Goal: Book appointment/travel/reservation

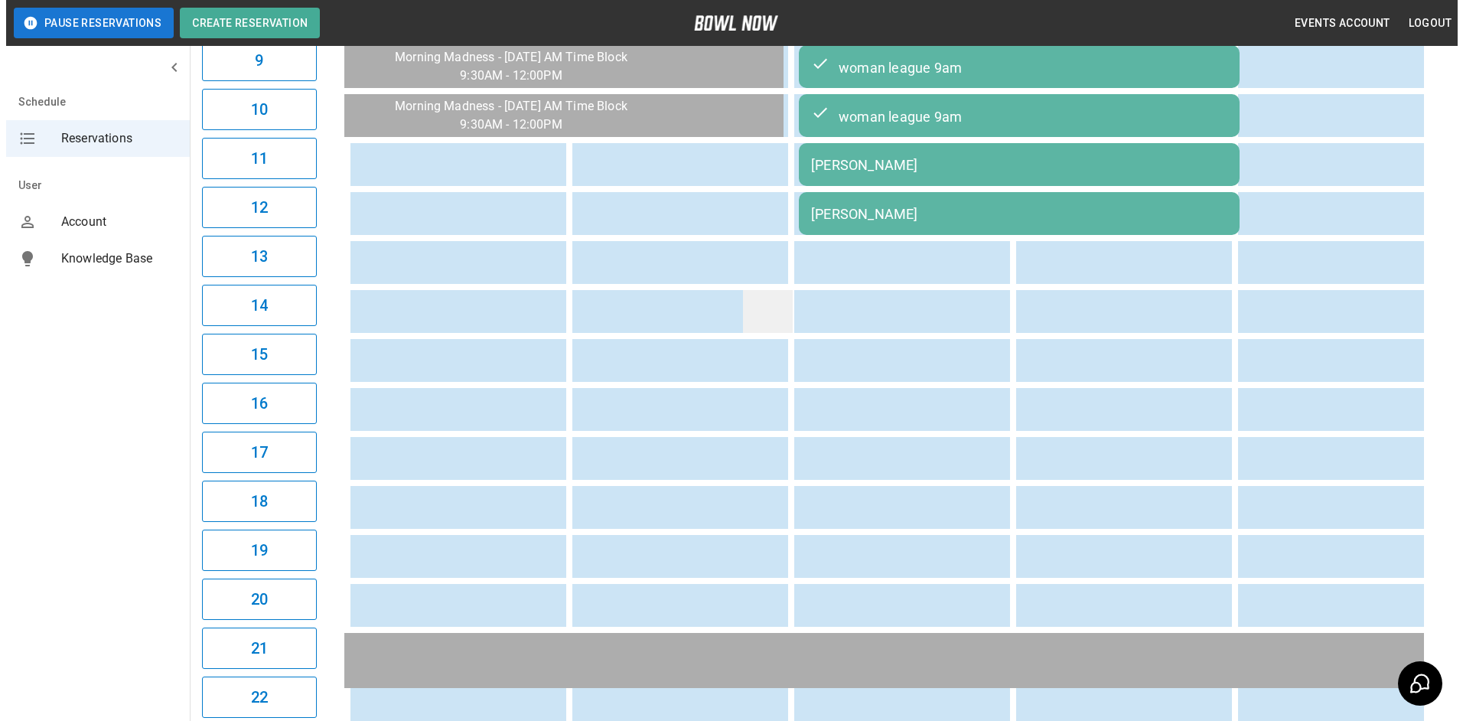
scroll to position [550, 0]
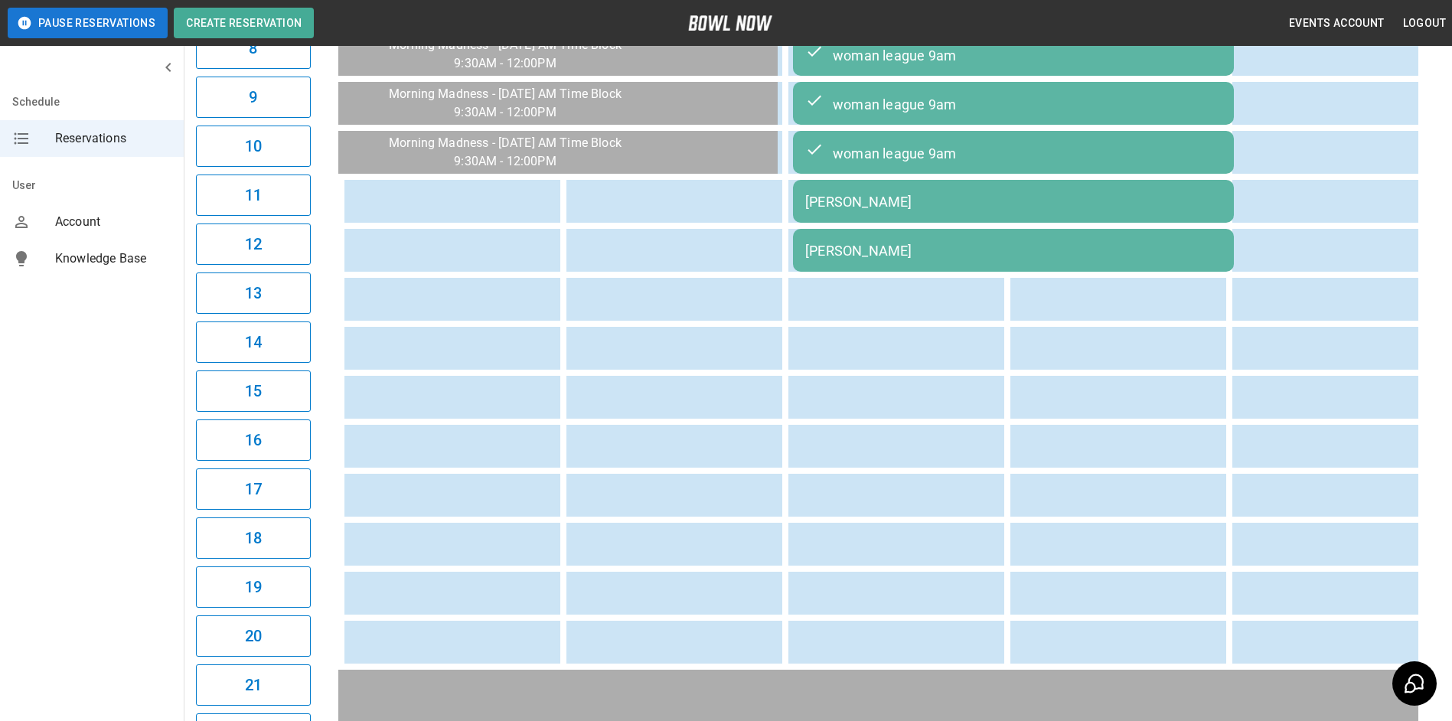
click at [879, 259] on div "[PERSON_NAME]" at bounding box center [1013, 251] width 416 height 16
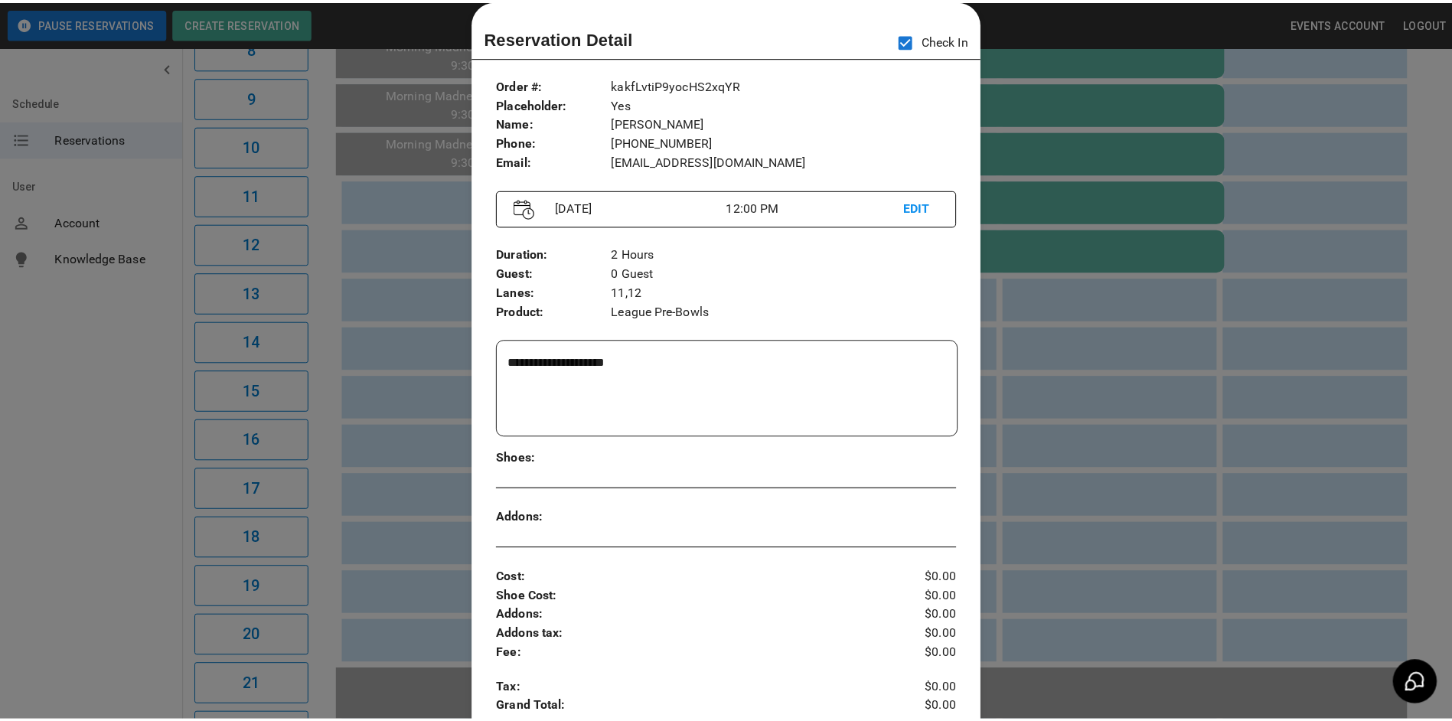
scroll to position [0, 444]
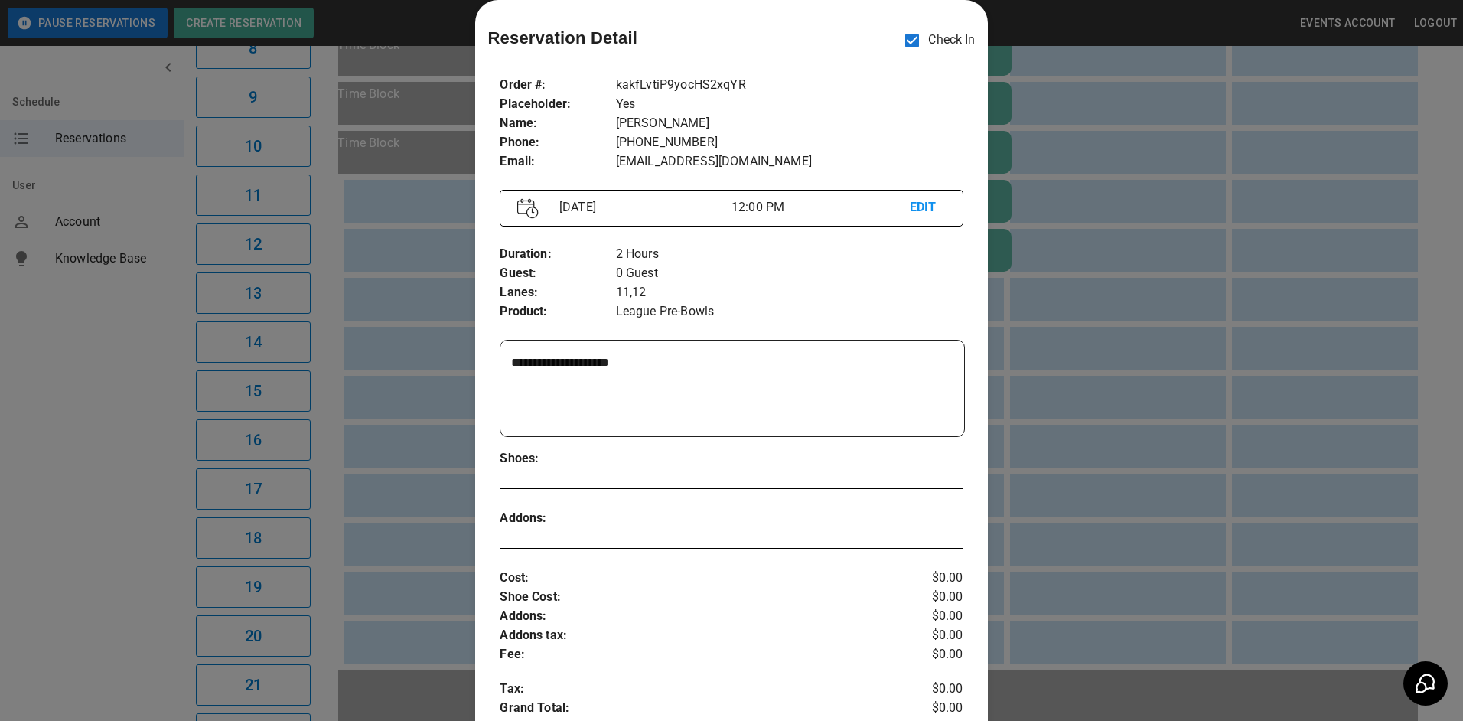
click at [1349, 233] on div at bounding box center [731, 360] width 1463 height 721
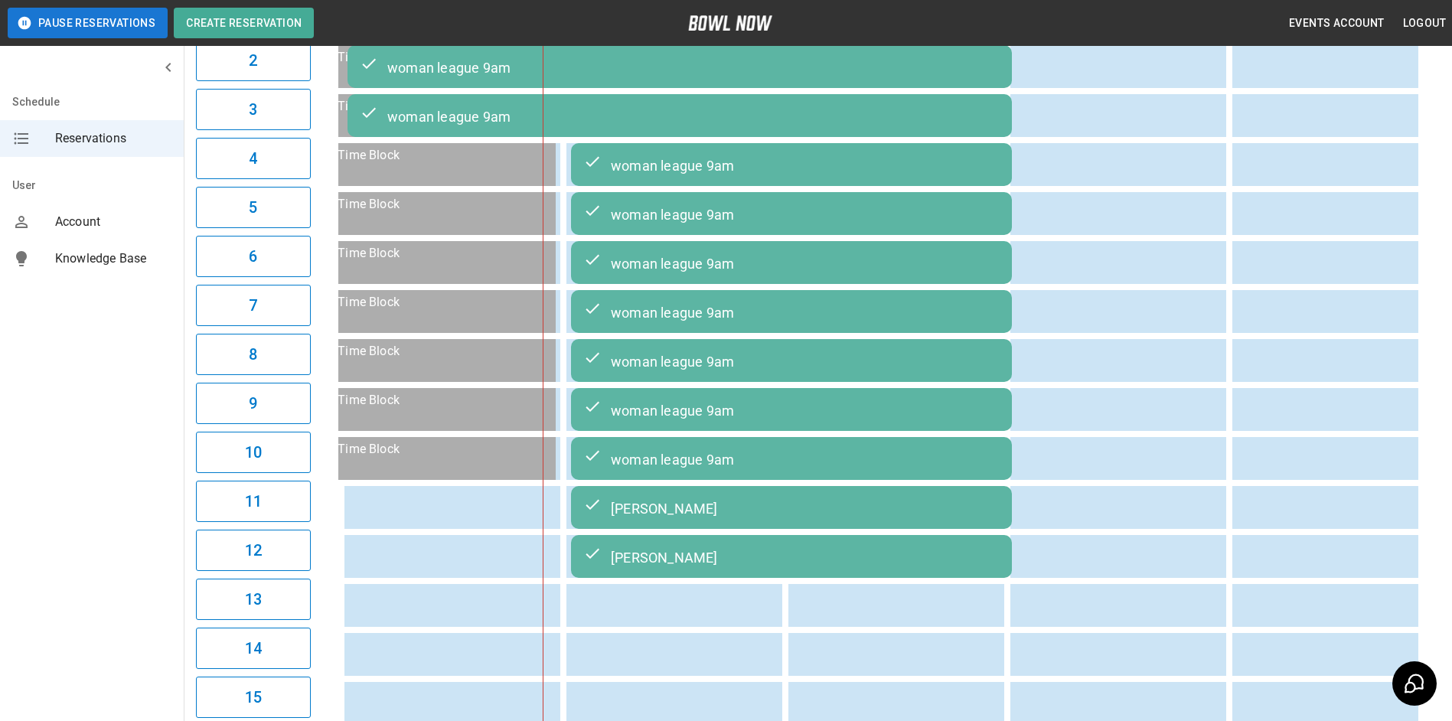
scroll to position [0, 0]
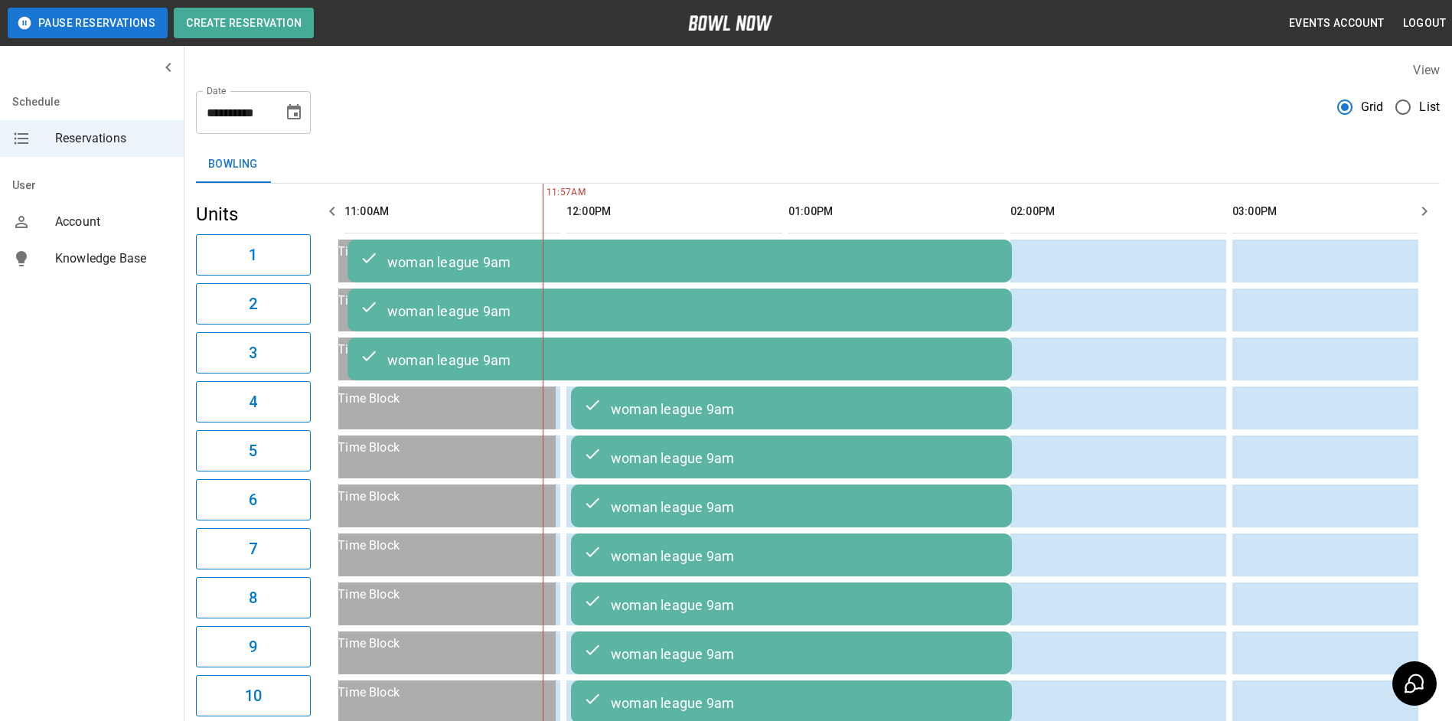
drag, startPoint x: 753, startPoint y: 250, endPoint x: 1134, endPoint y: 135, distance: 397.4
click at [1134, 135] on div "**********" at bounding box center [818, 689] width 1268 height 1281
click at [1428, 220] on icon "button" at bounding box center [1424, 211] width 18 height 18
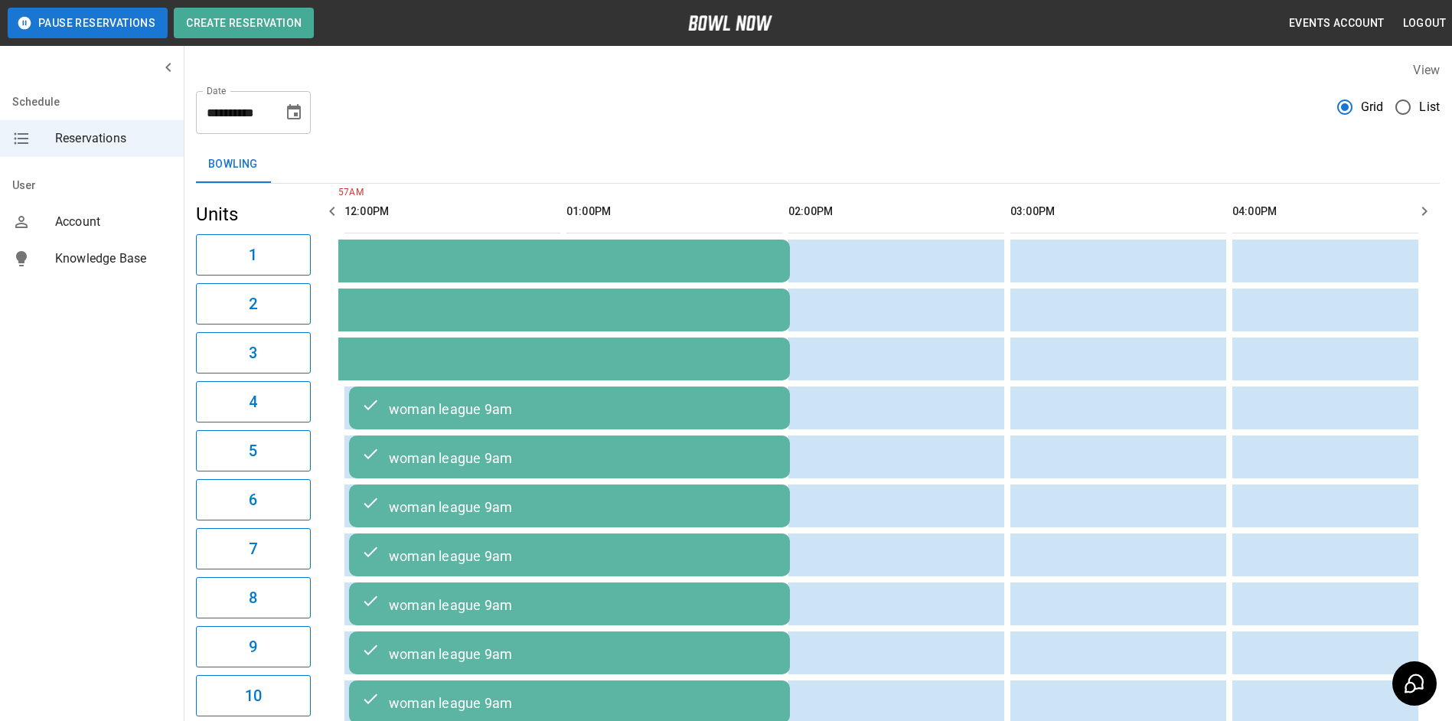
click at [1417, 214] on icon "button" at bounding box center [1424, 211] width 18 height 18
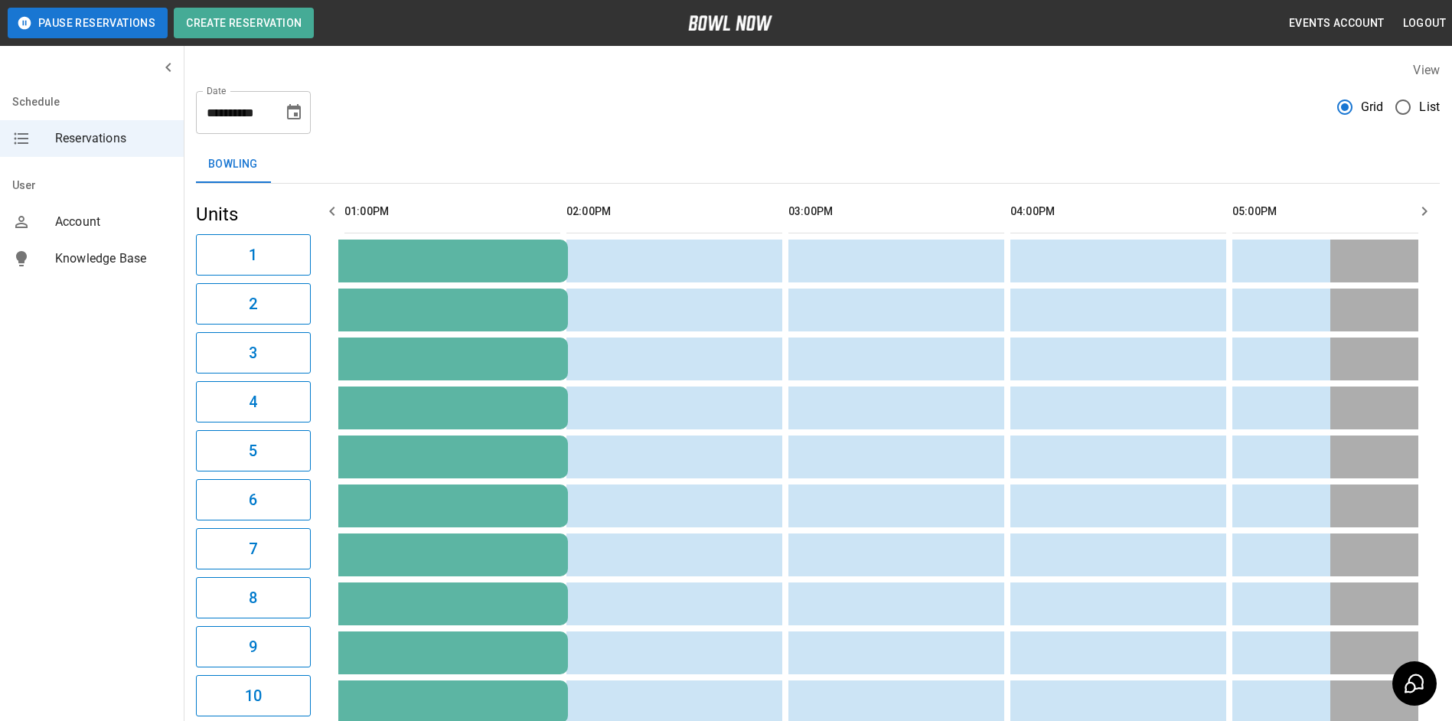
click at [1421, 211] on icon "button" at bounding box center [1424, 211] width 18 height 18
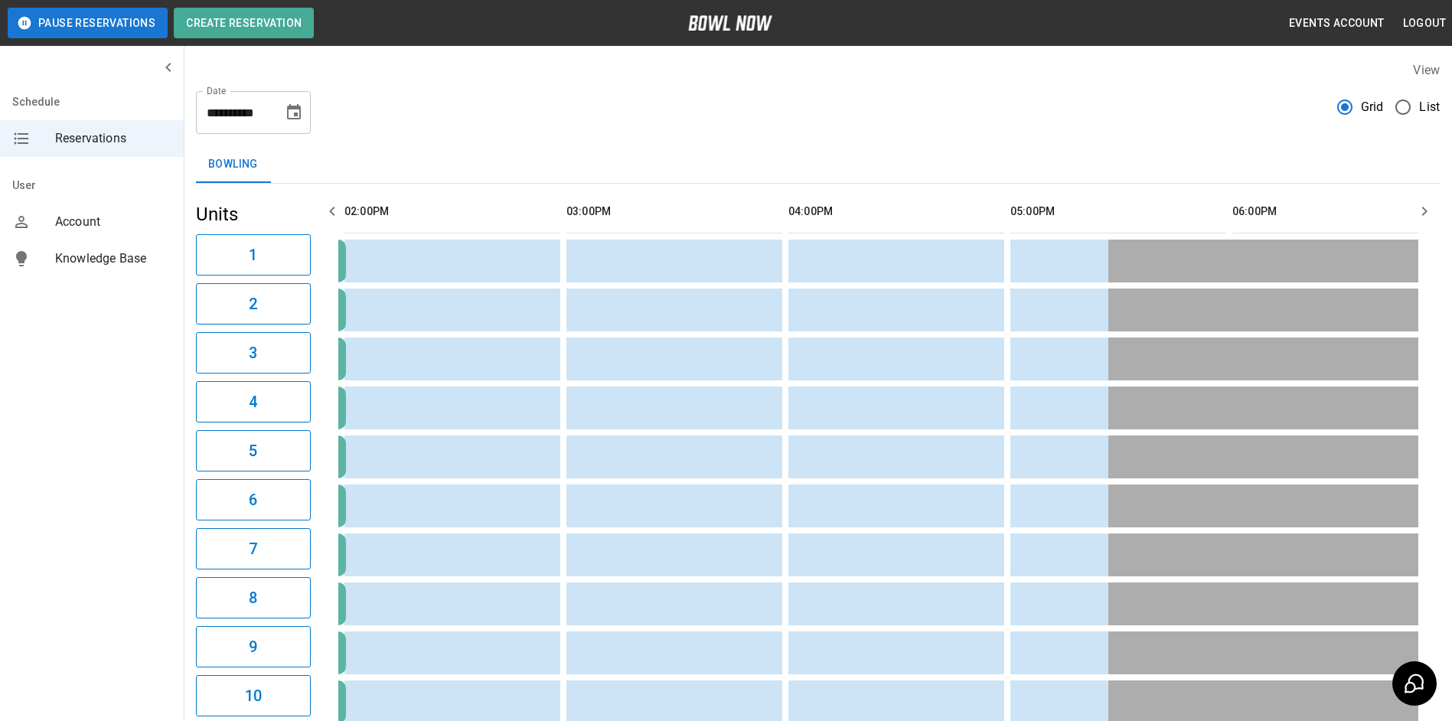
click at [334, 207] on icon "button" at bounding box center [332, 211] width 18 height 18
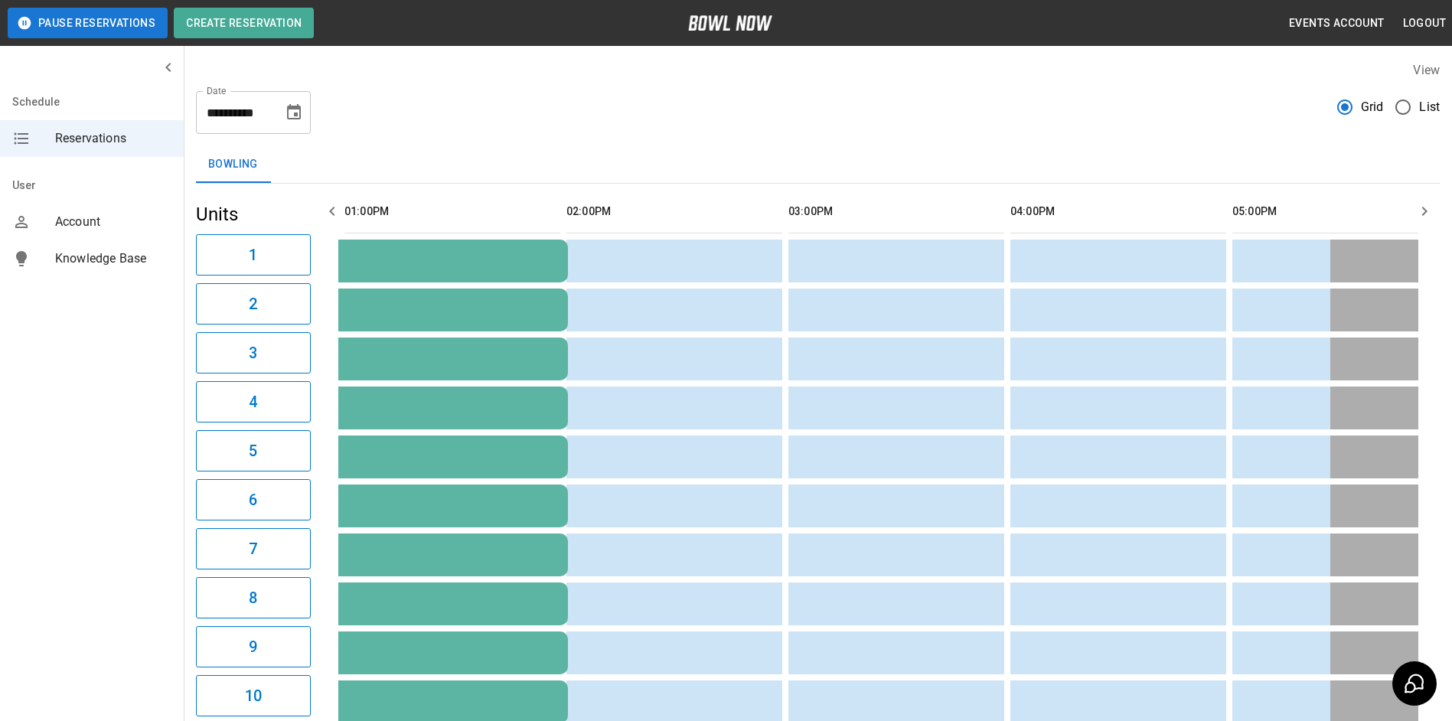
click at [334, 206] on icon "button" at bounding box center [332, 211] width 18 height 18
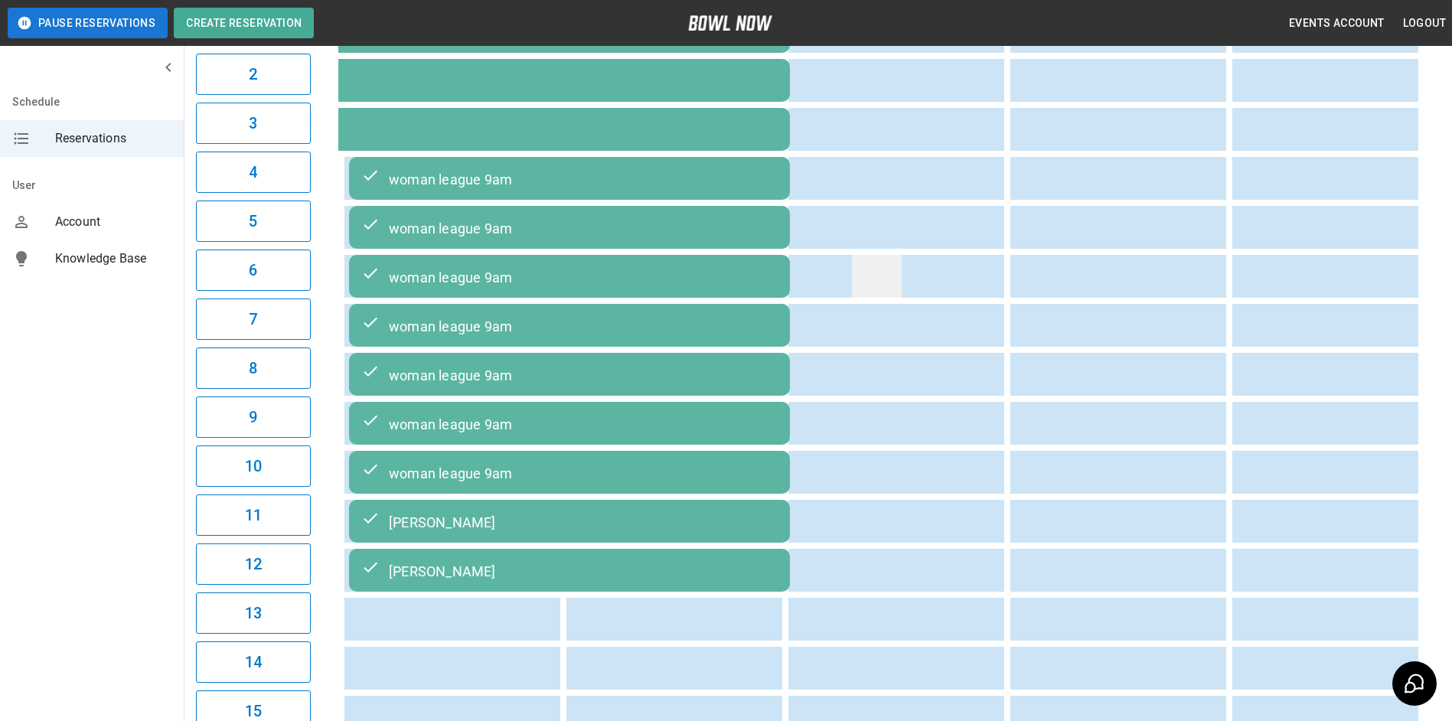
scroll to position [0, 0]
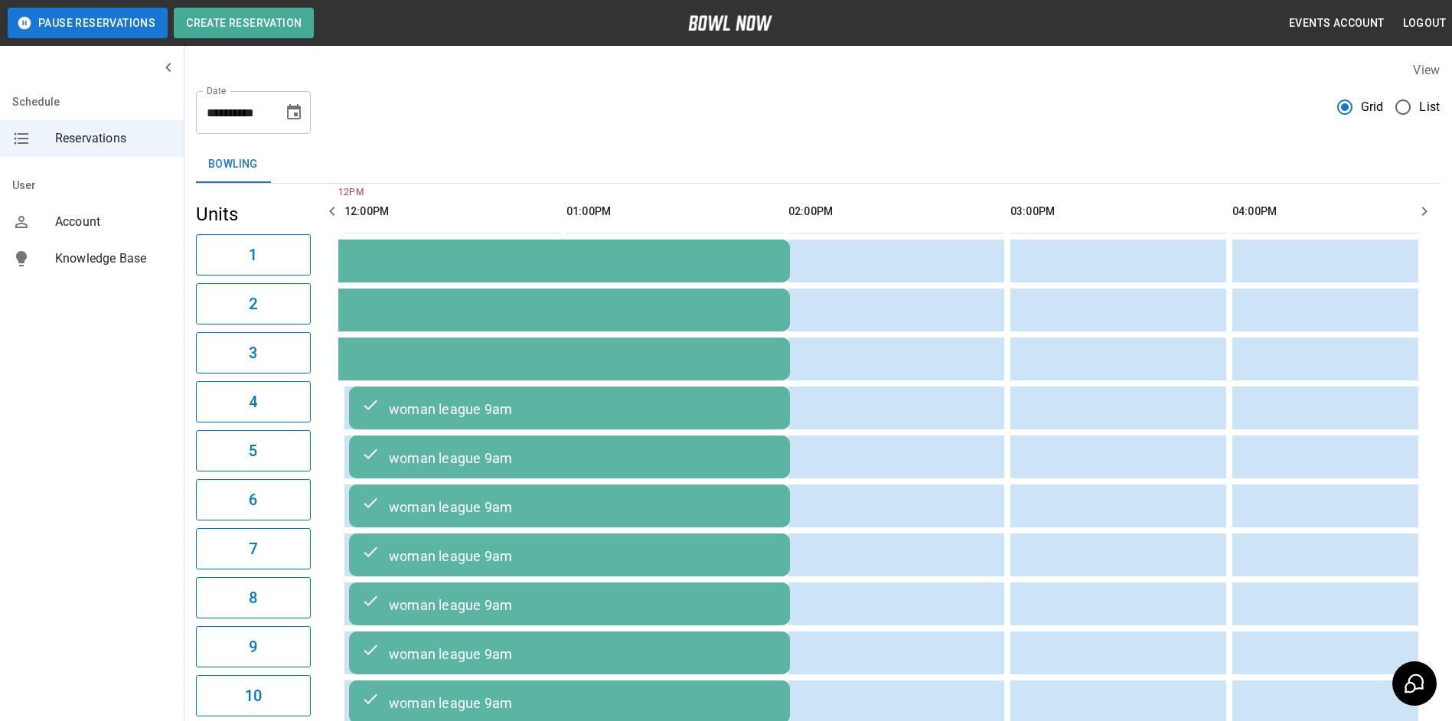
click at [1421, 205] on icon "button" at bounding box center [1424, 211] width 18 height 18
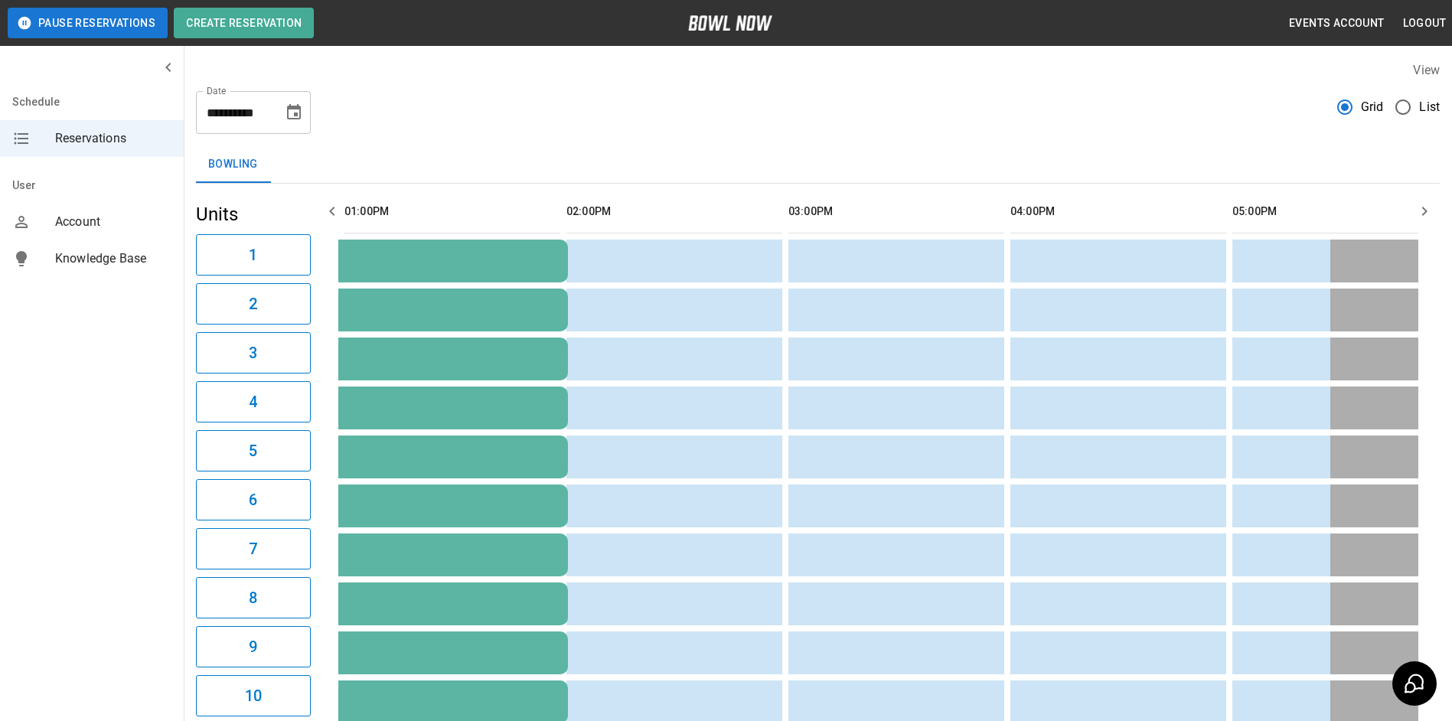
click at [1421, 205] on icon "button" at bounding box center [1424, 211] width 18 height 18
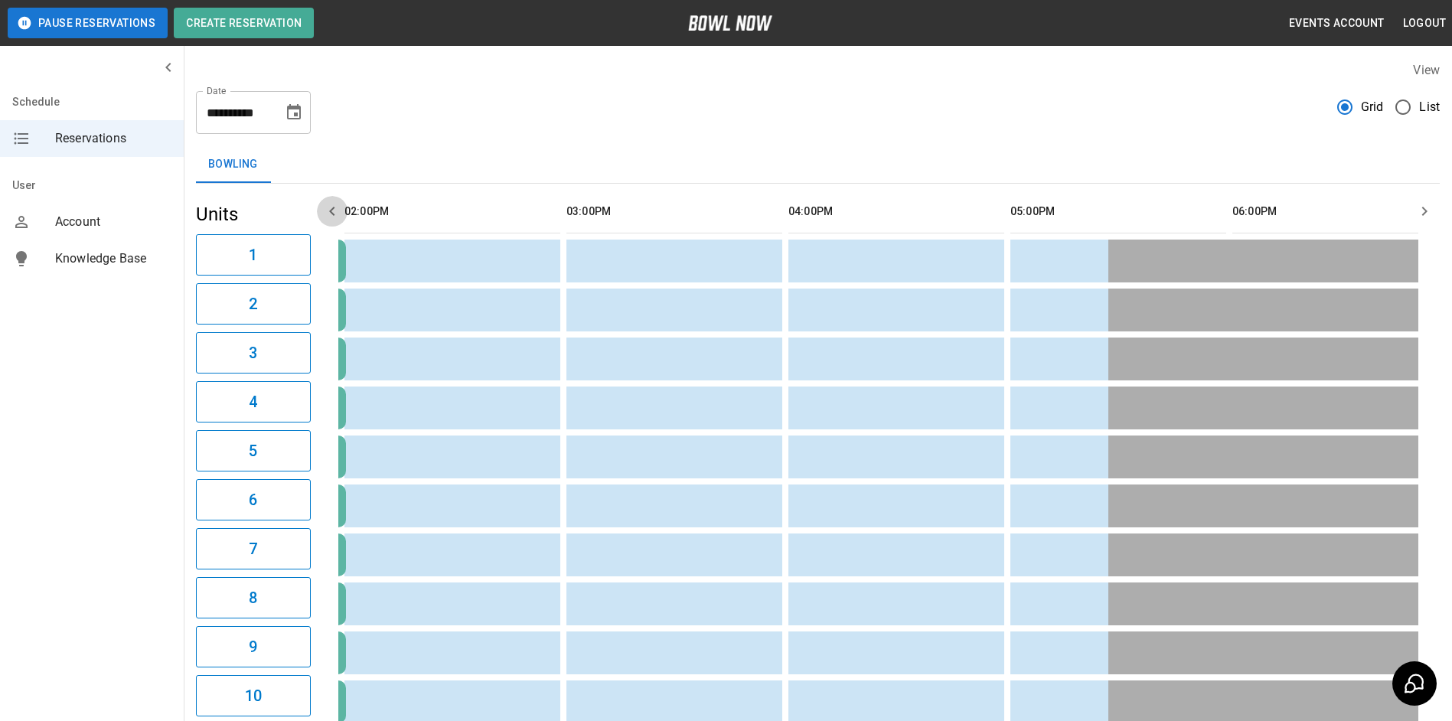
click at [334, 210] on icon "button" at bounding box center [332, 211] width 18 height 18
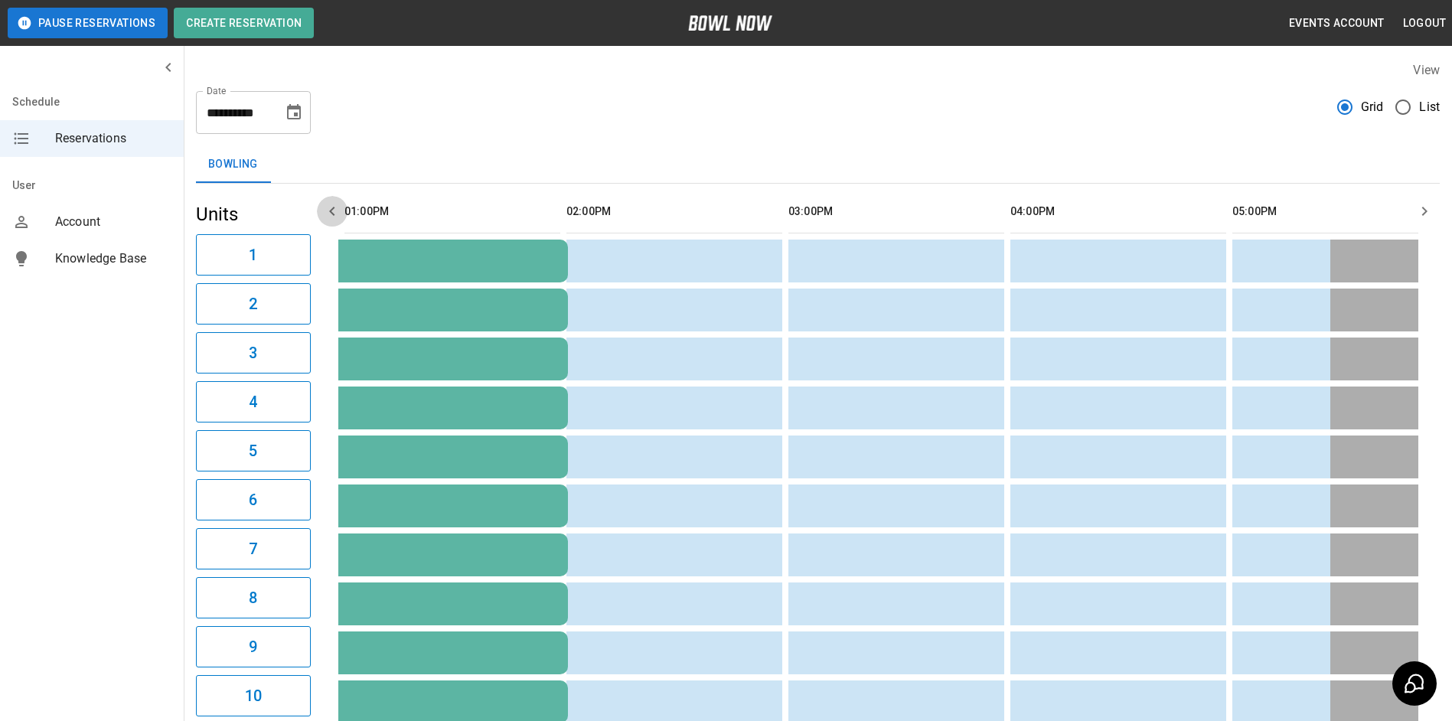
click at [334, 210] on icon "button" at bounding box center [332, 211] width 18 height 18
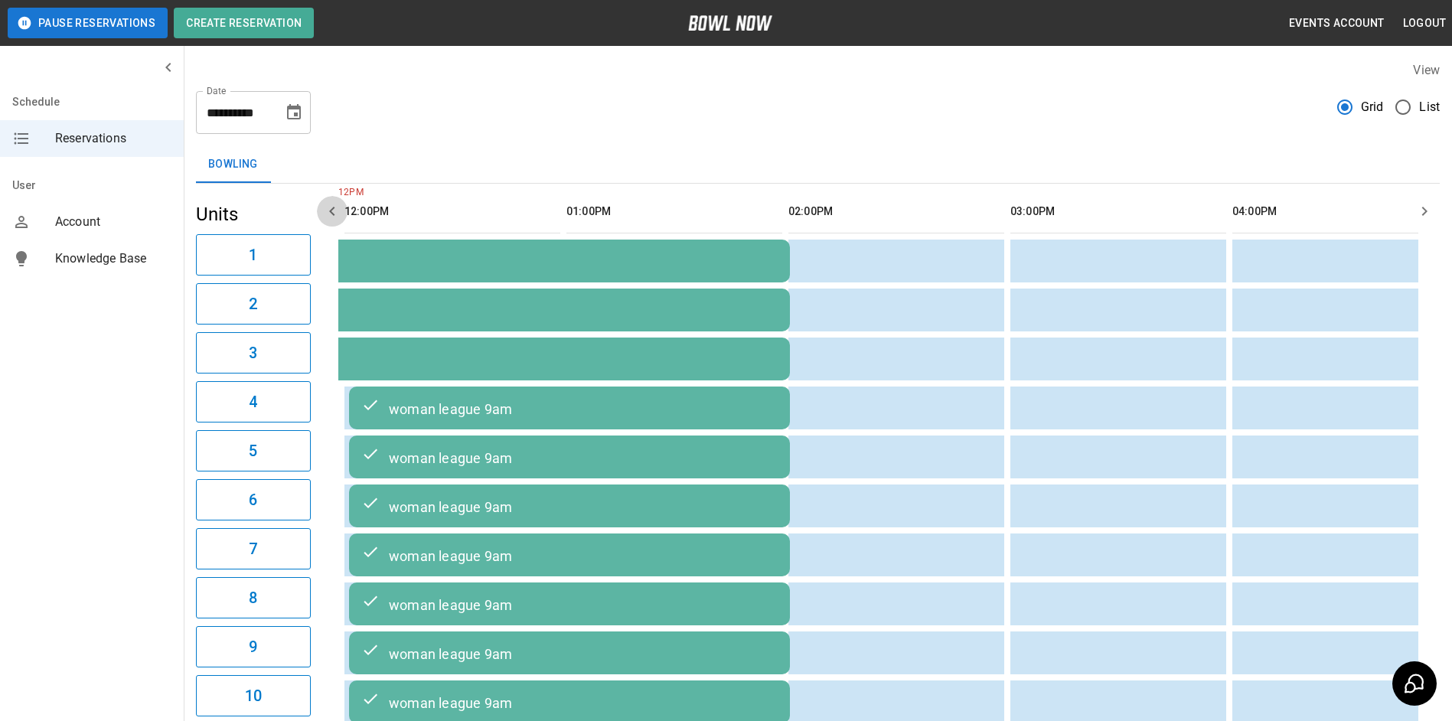
click at [334, 210] on icon "button" at bounding box center [332, 211] width 18 height 18
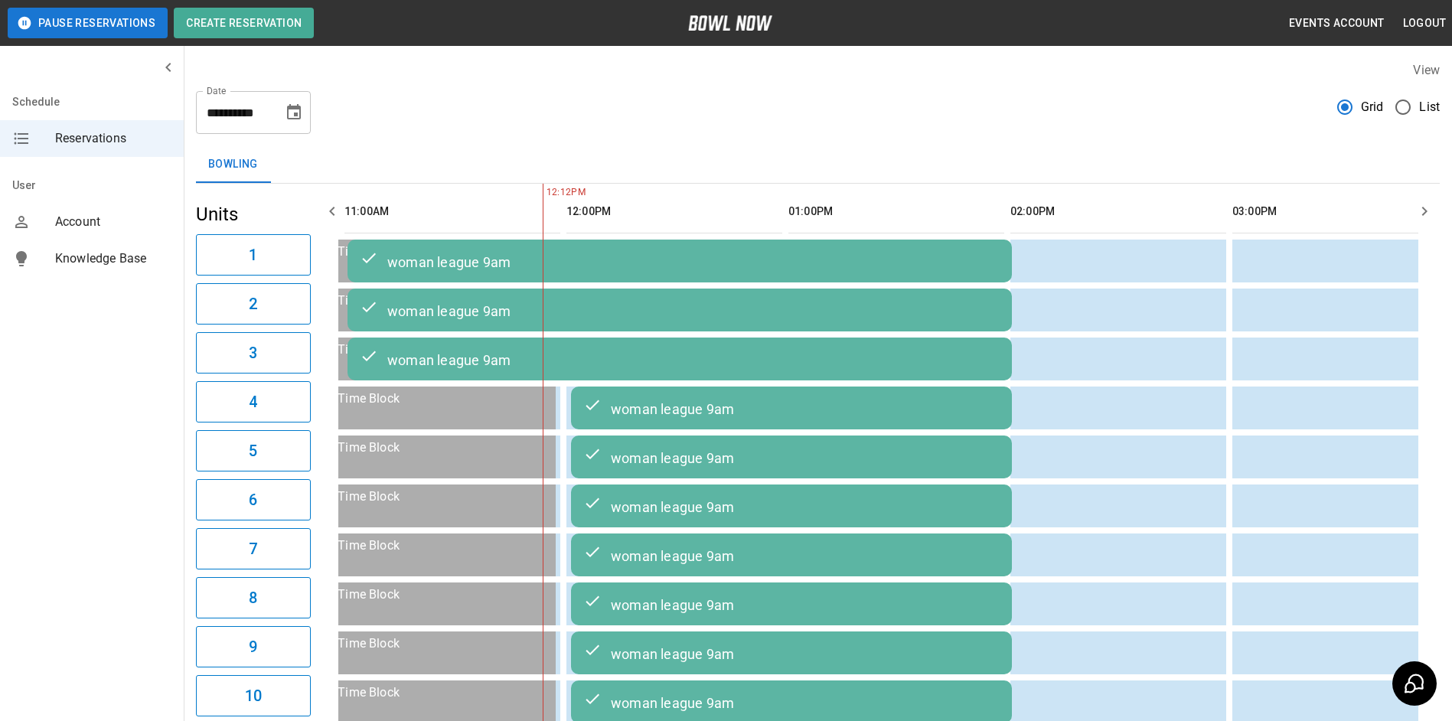
click at [1427, 207] on icon "button" at bounding box center [1424, 211] width 18 height 18
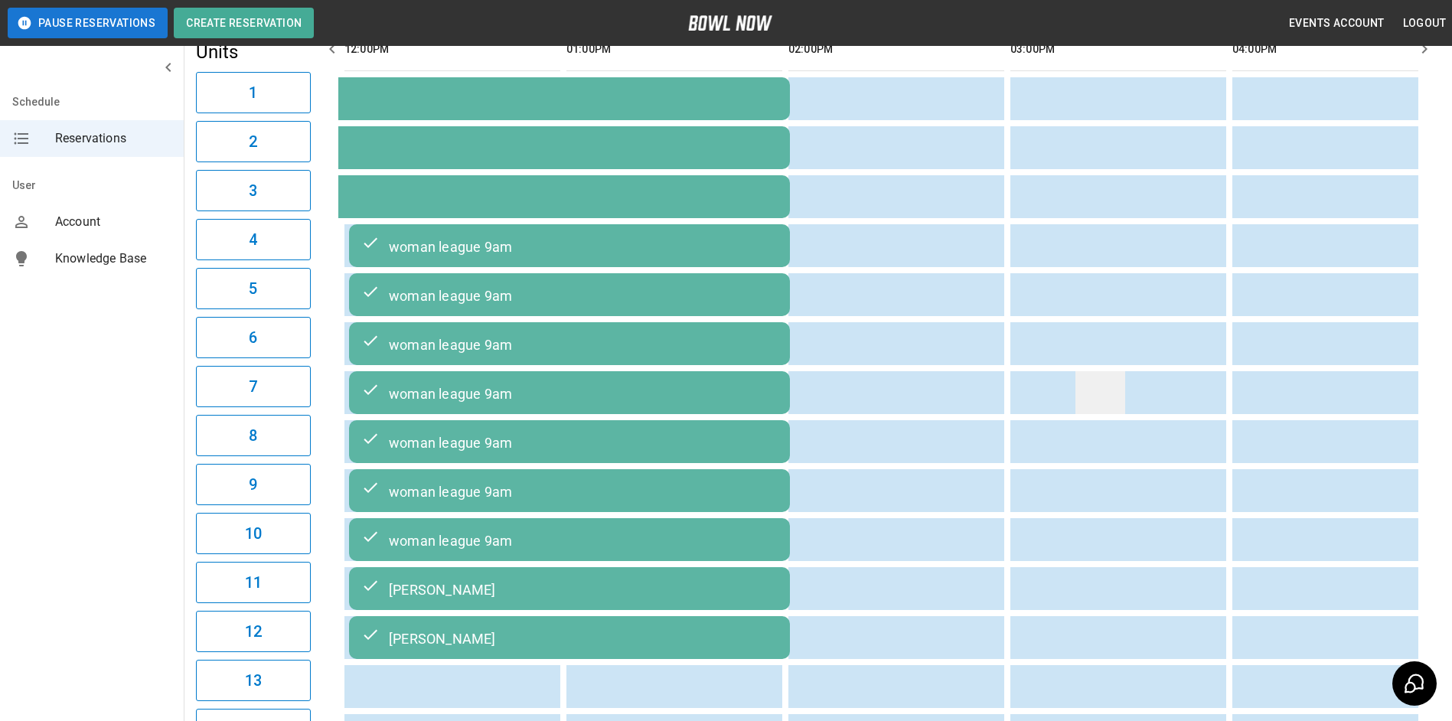
scroll to position [0, 0]
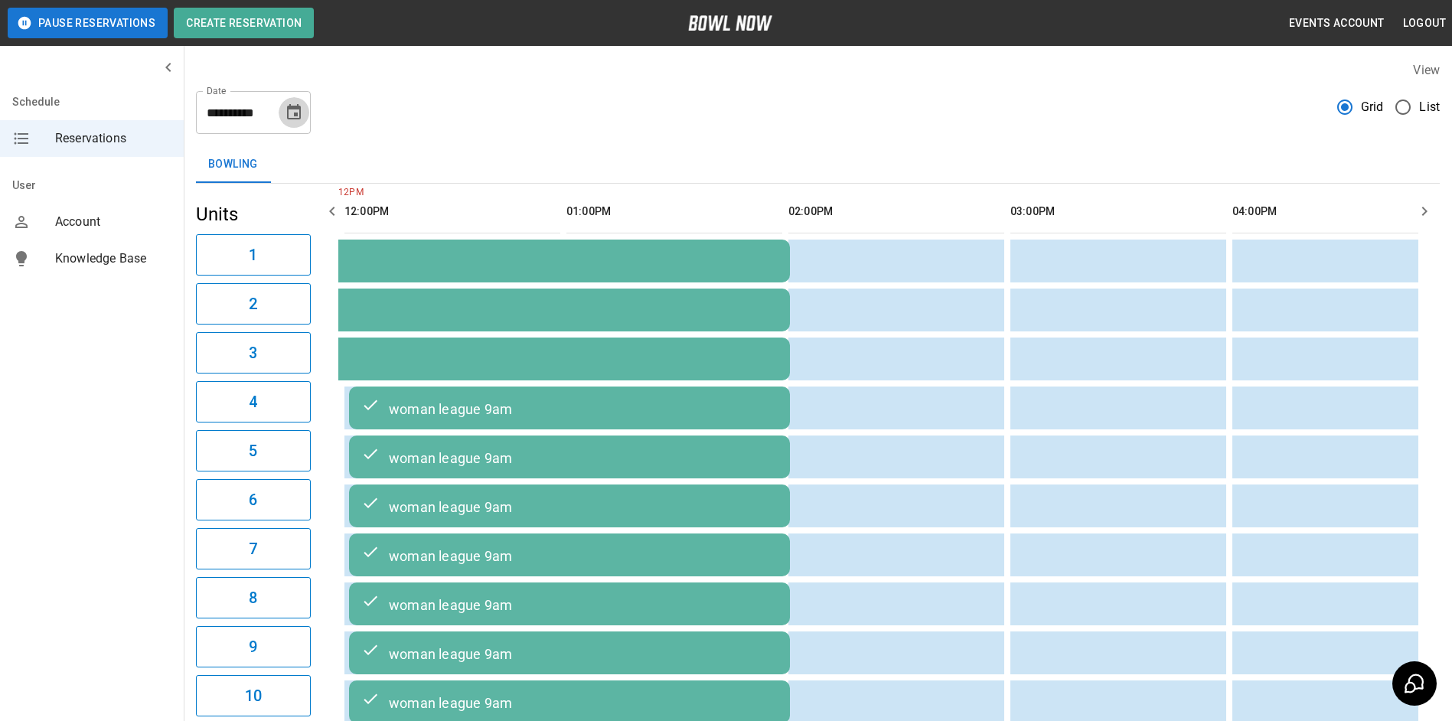
click at [291, 106] on icon "Choose date, selected date is Sep 19, 2025" at bounding box center [294, 111] width 14 height 15
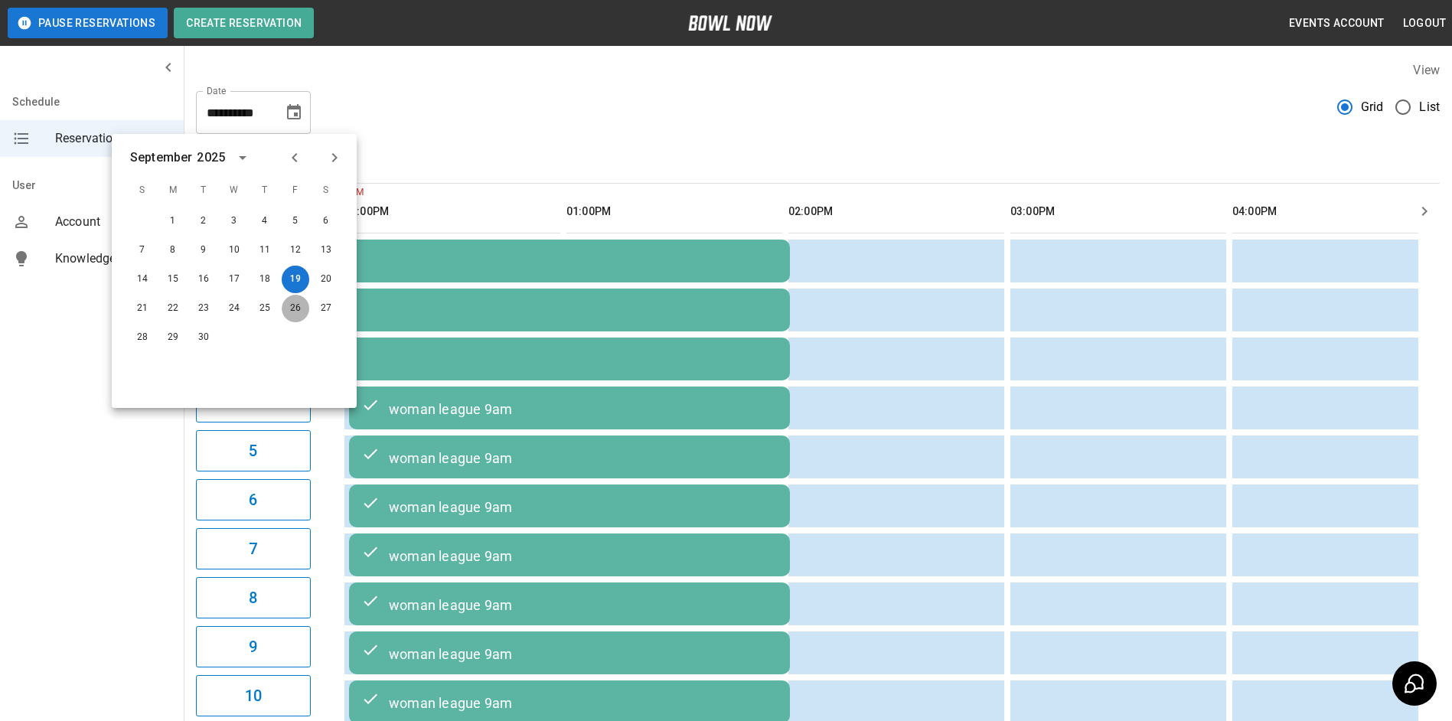
click at [297, 305] on button "26" at bounding box center [296, 309] width 28 height 28
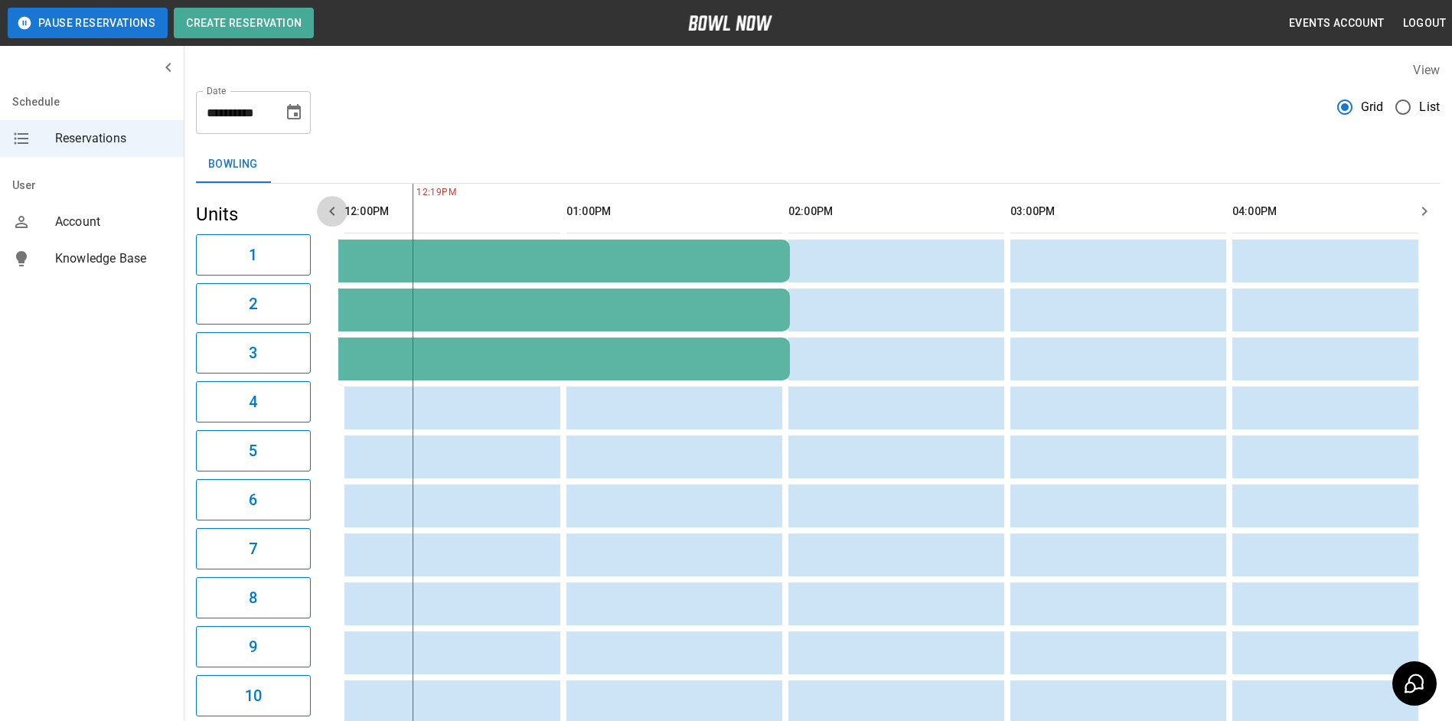
click at [331, 210] on icon "button" at bounding box center [331, 211] width 5 height 9
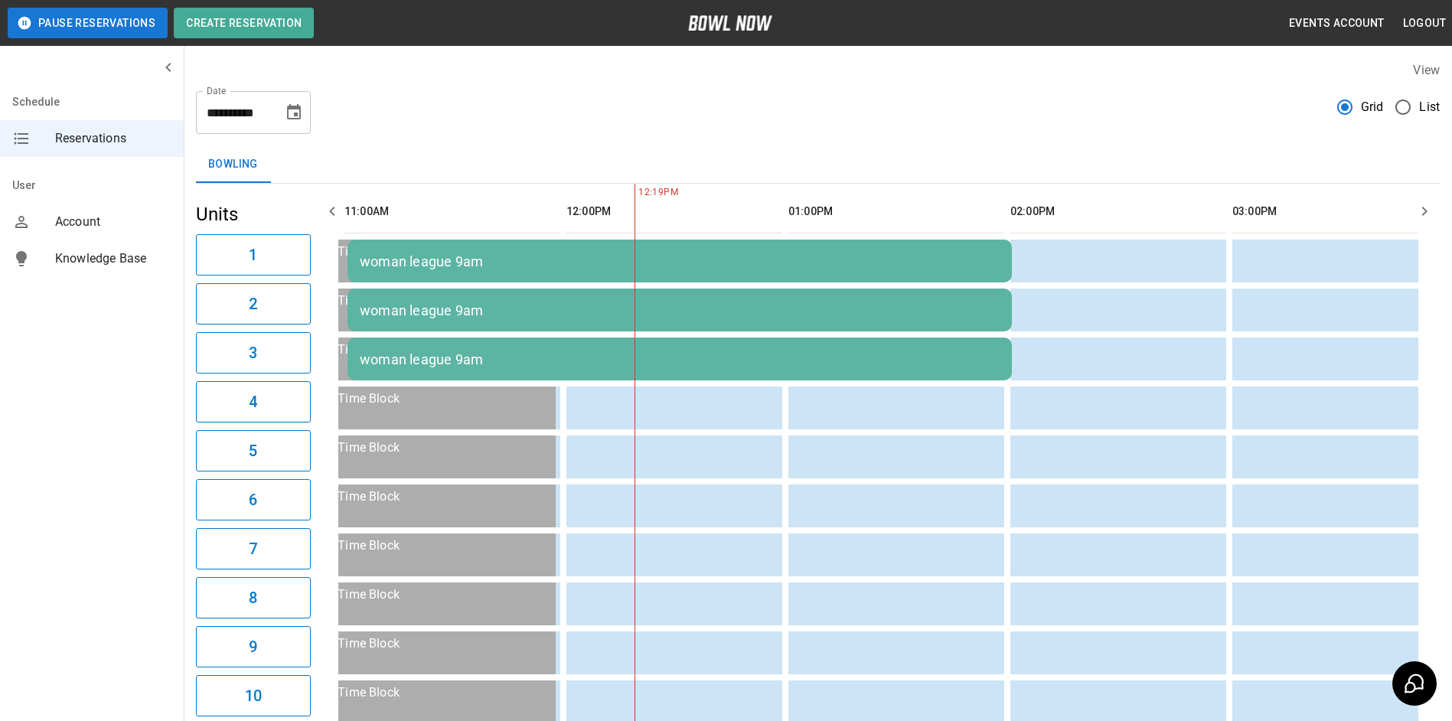
click at [331, 210] on icon "button" at bounding box center [331, 211] width 5 height 9
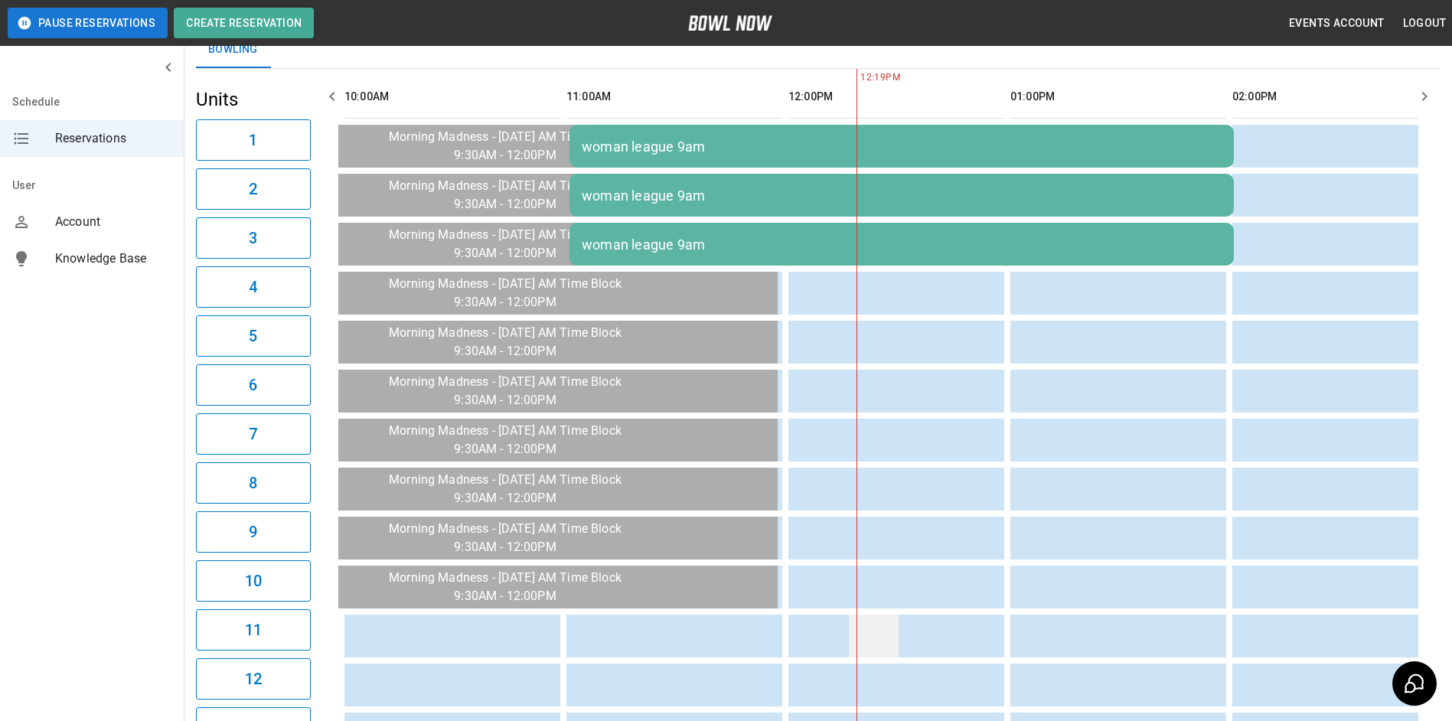
scroll to position [0, 0]
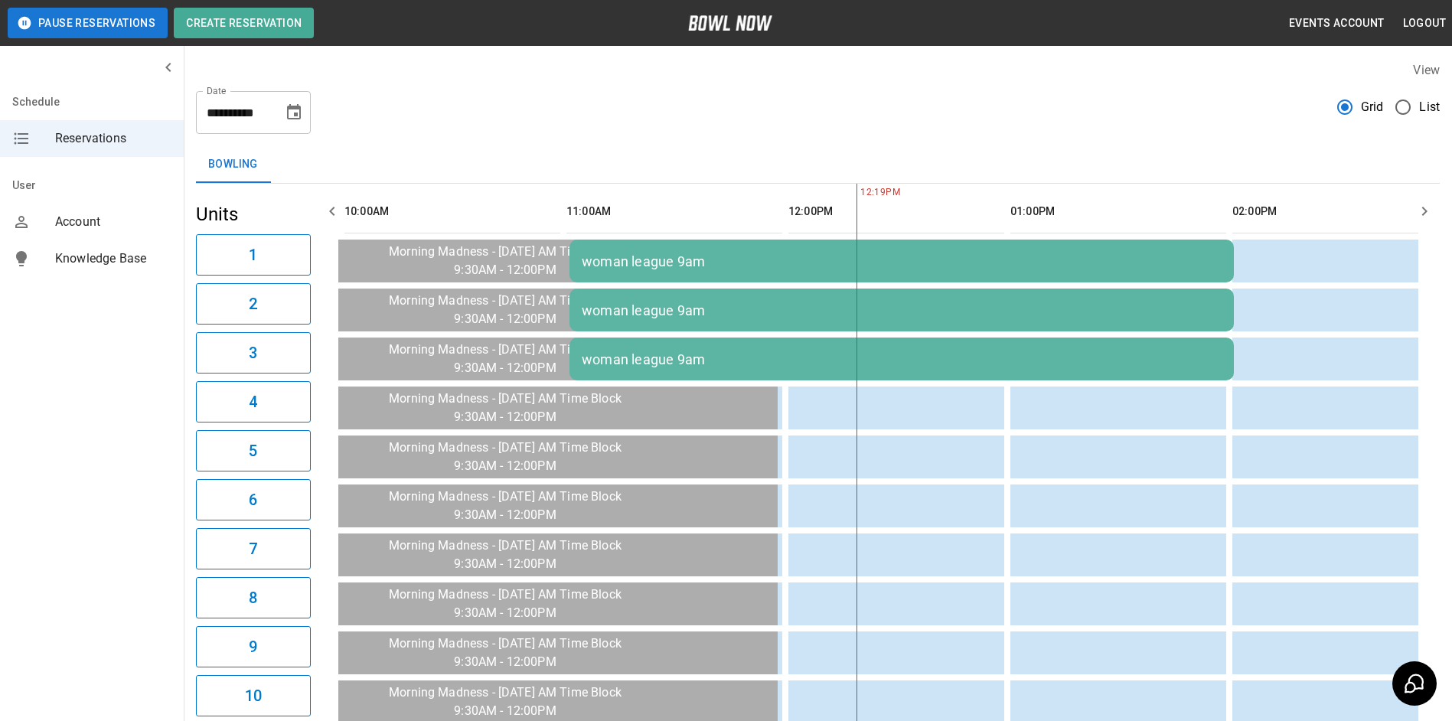
click at [334, 210] on icon "button" at bounding box center [332, 211] width 18 height 18
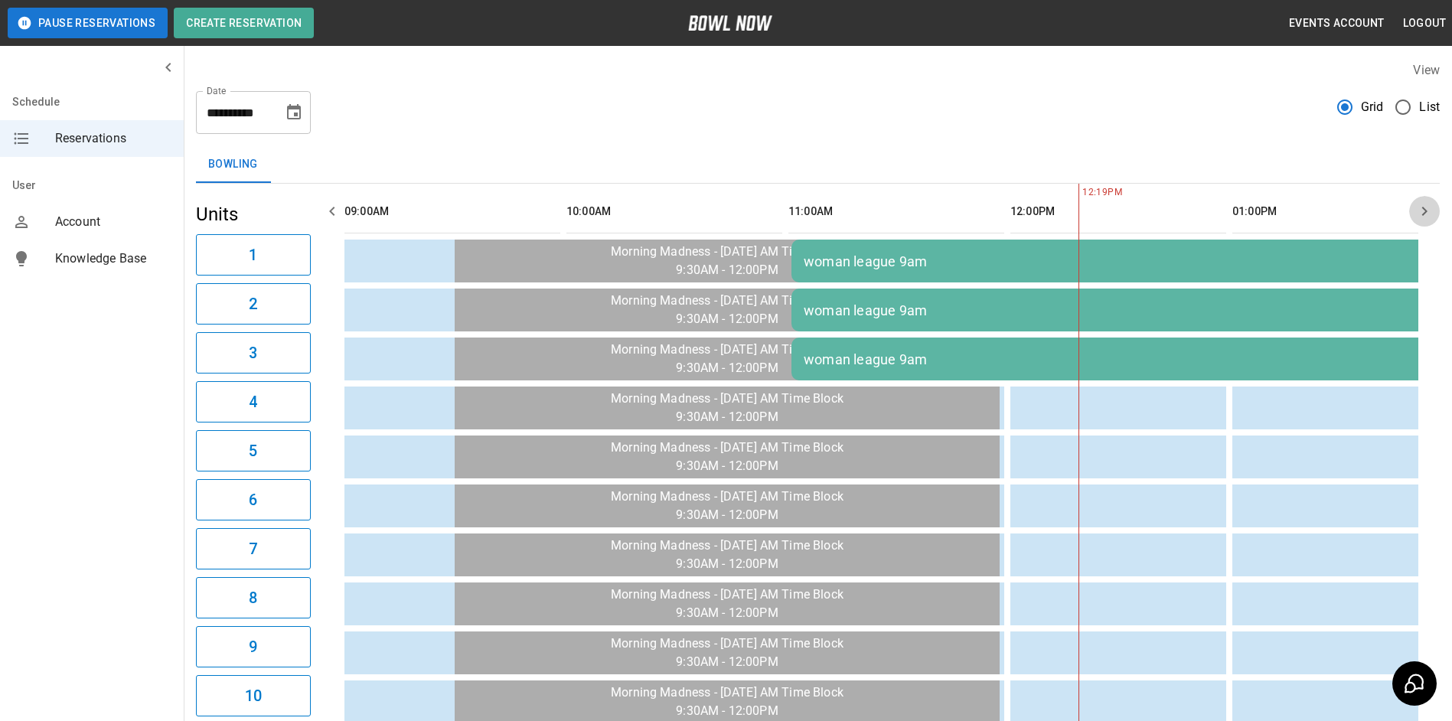
click at [1424, 209] on icon "button" at bounding box center [1424, 211] width 5 height 9
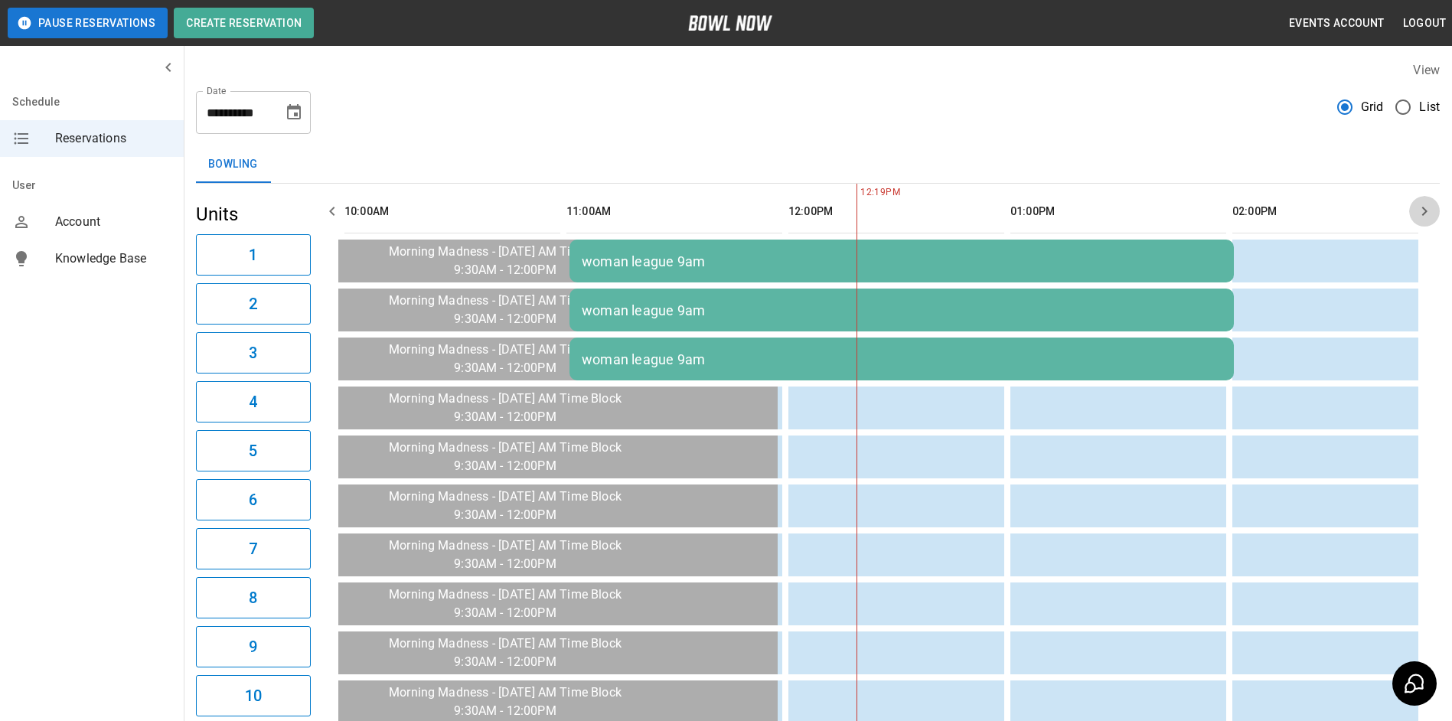
click at [1424, 209] on icon "button" at bounding box center [1424, 211] width 5 height 9
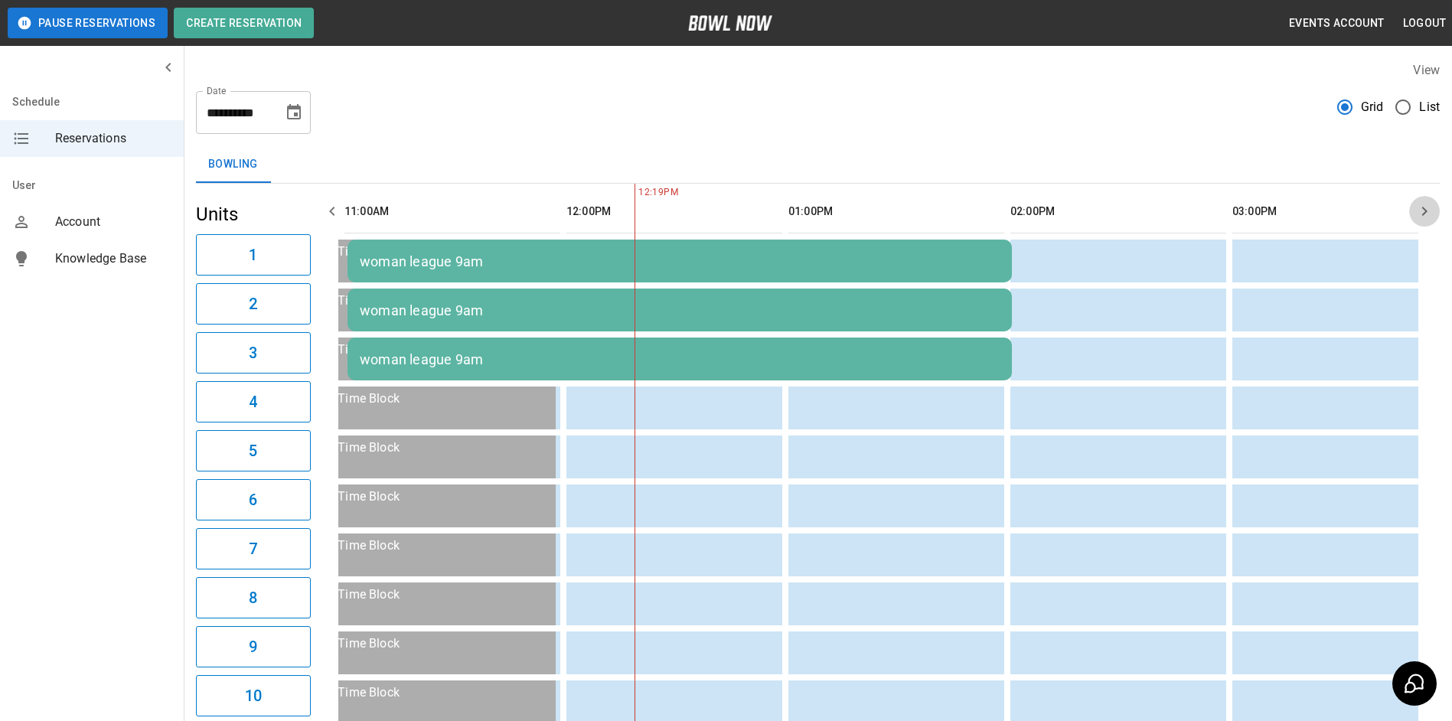
click at [1424, 209] on icon "button" at bounding box center [1424, 211] width 5 height 9
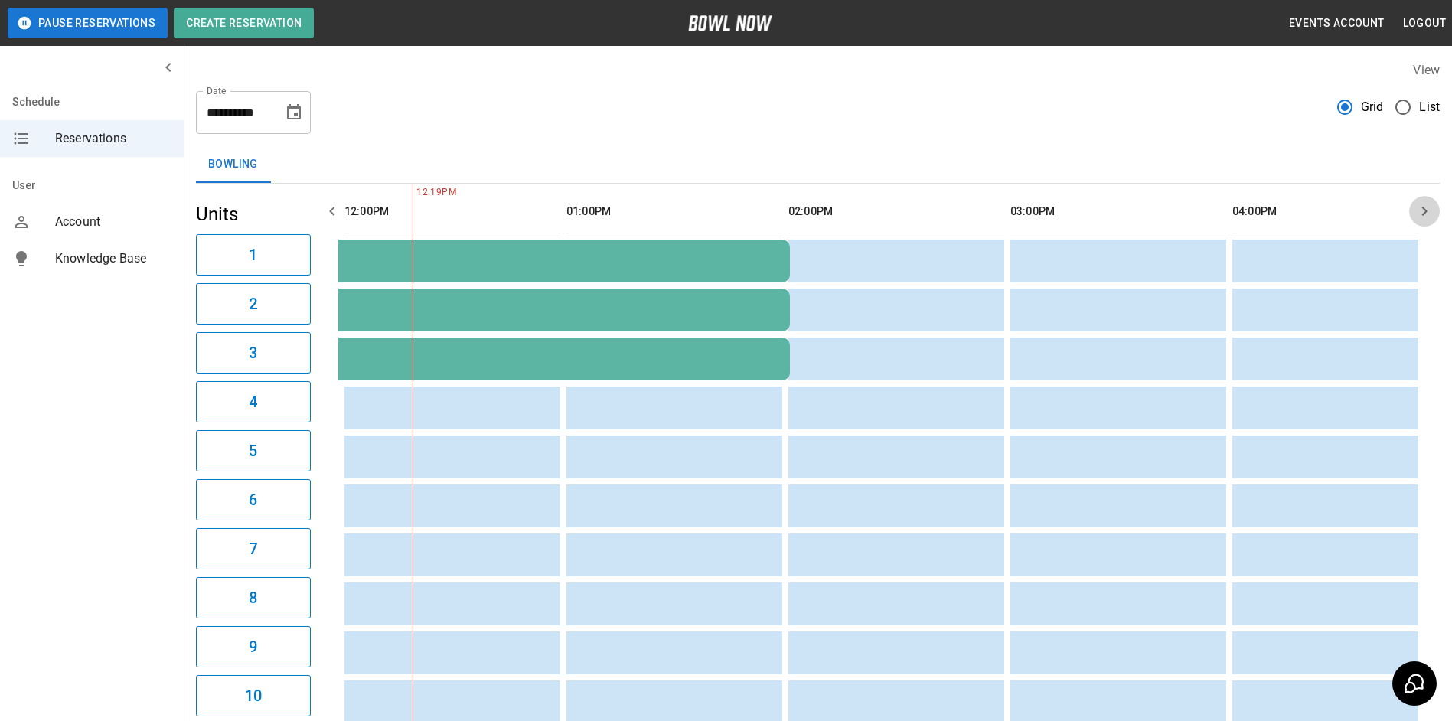
click at [1424, 209] on icon "button" at bounding box center [1424, 211] width 5 height 9
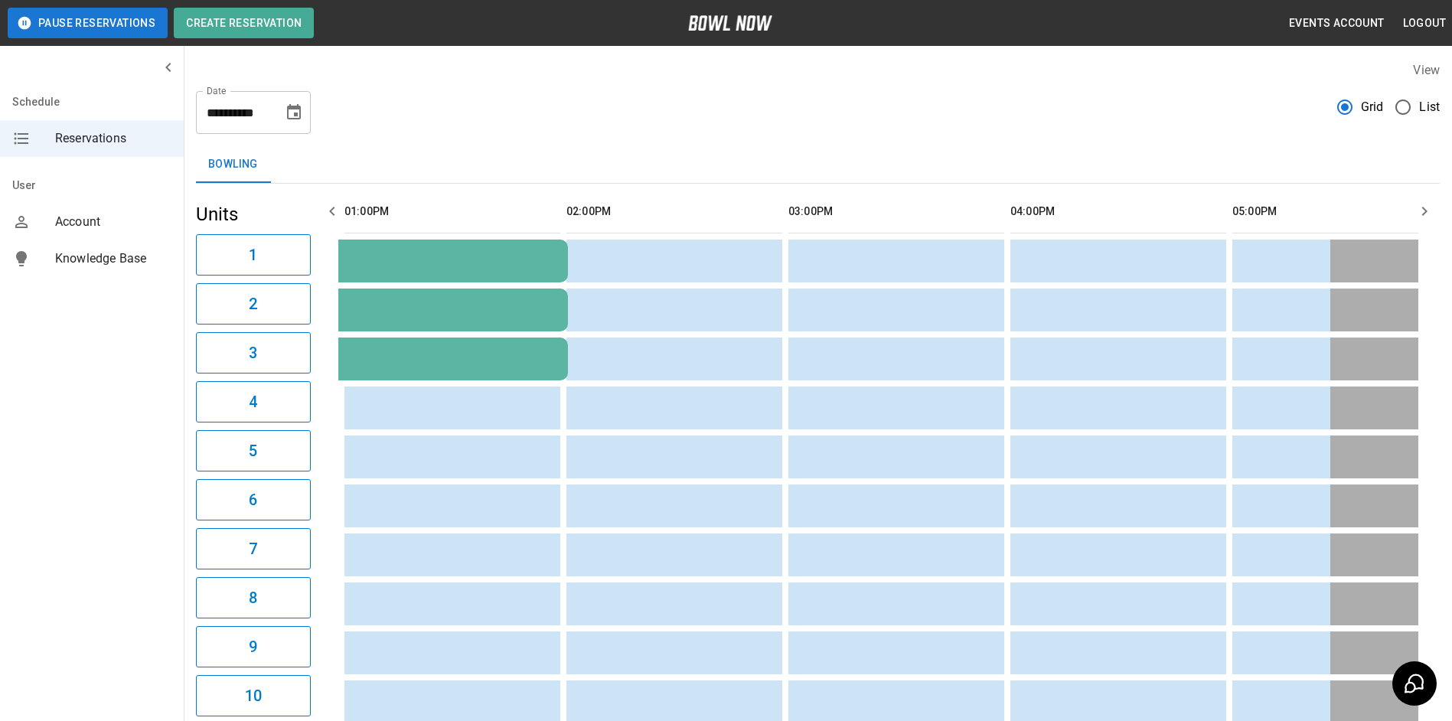
click at [338, 214] on icon "button" at bounding box center [332, 211] width 18 height 18
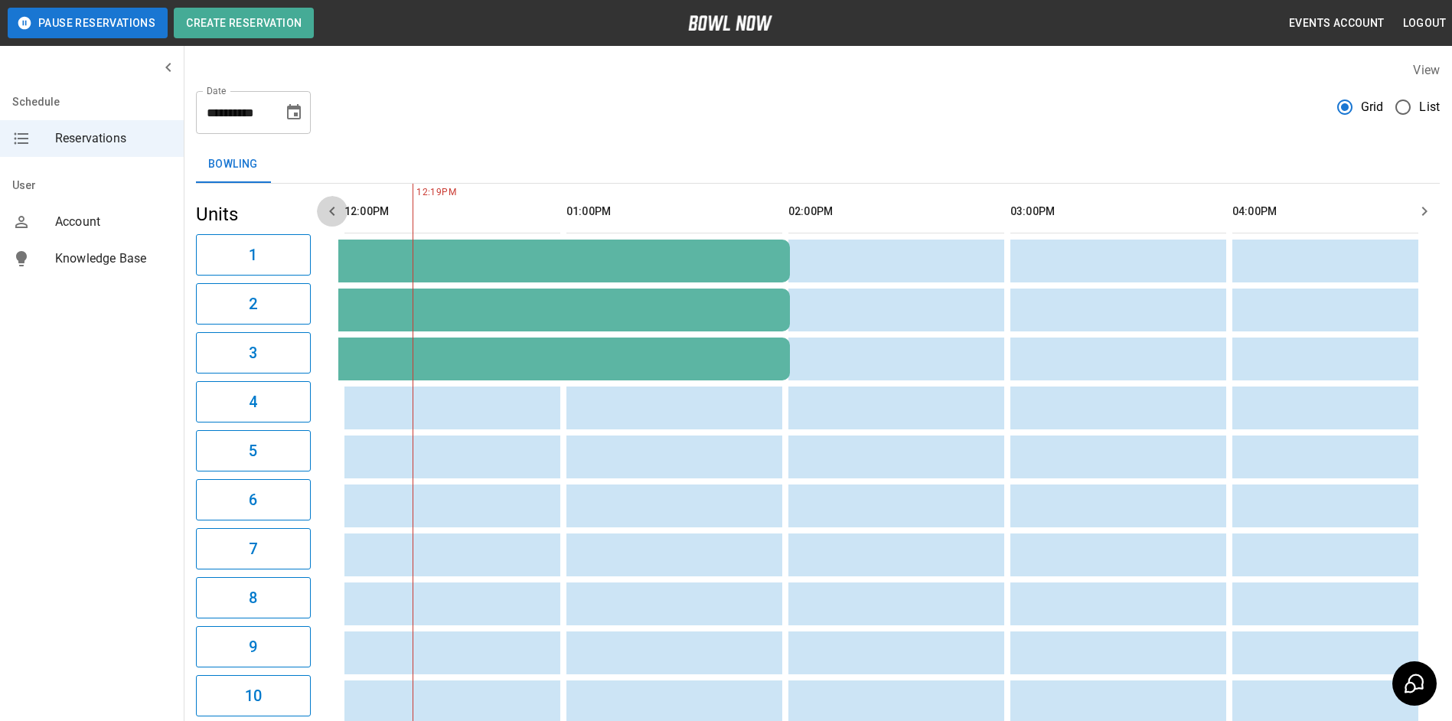
click at [328, 207] on icon "button" at bounding box center [332, 211] width 18 height 18
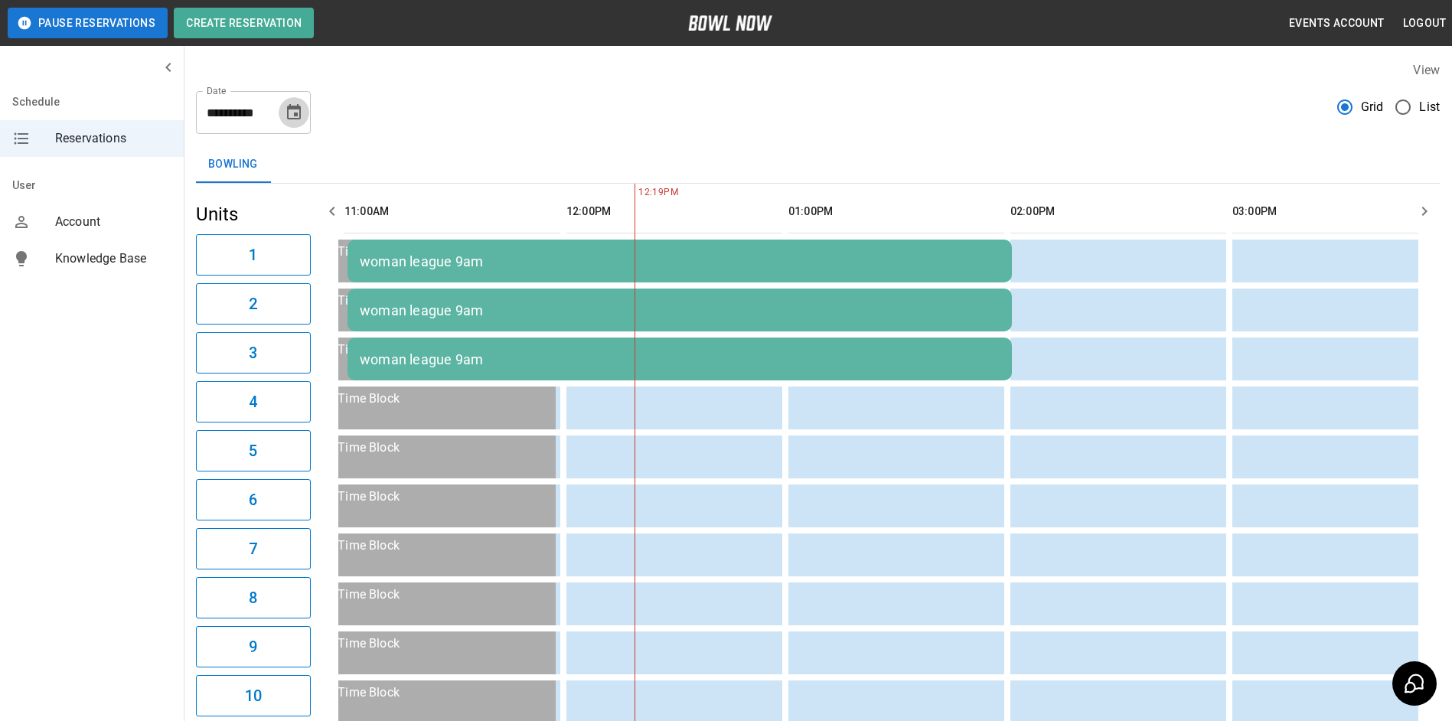
click at [296, 116] on icon "Choose date, selected date is Sep 26, 2025" at bounding box center [294, 111] width 14 height 15
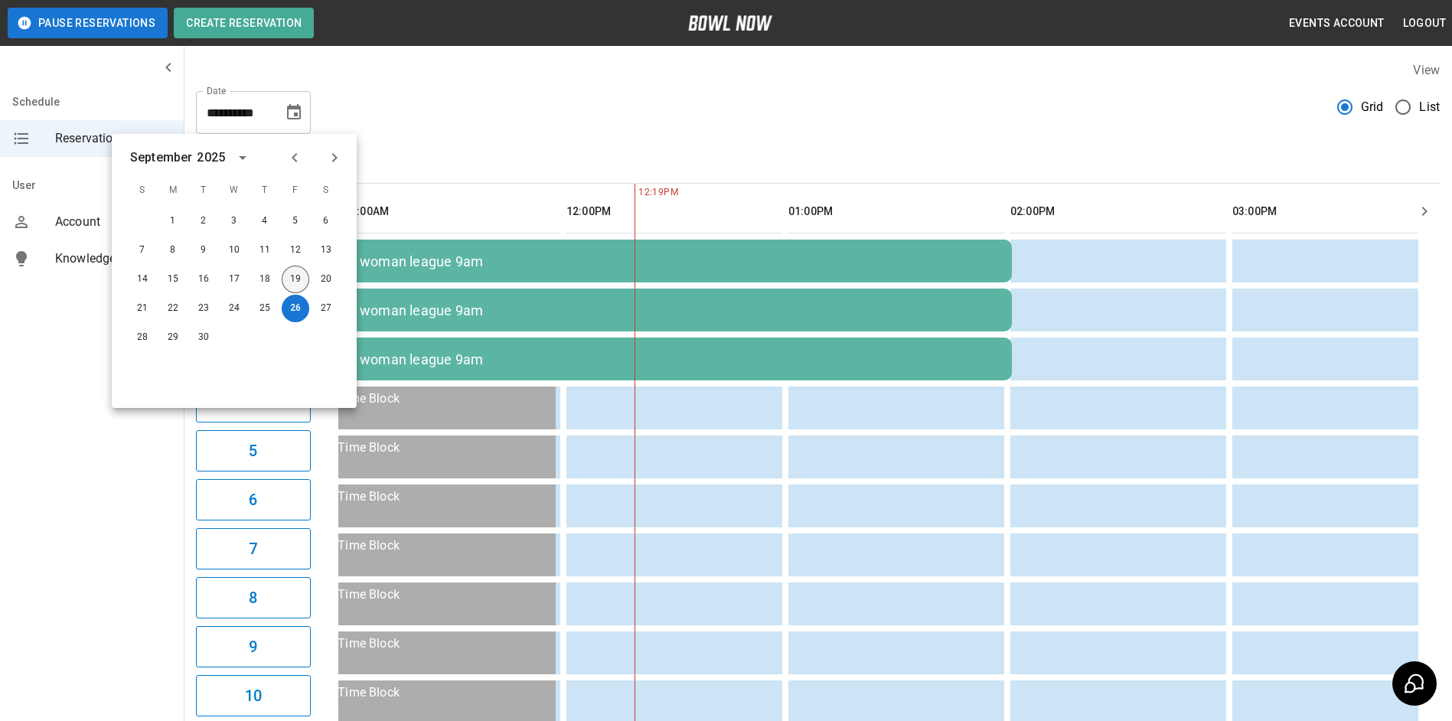
click at [295, 277] on button "19" at bounding box center [296, 280] width 28 height 28
click at [175, 307] on button "22" at bounding box center [173, 309] width 28 height 28
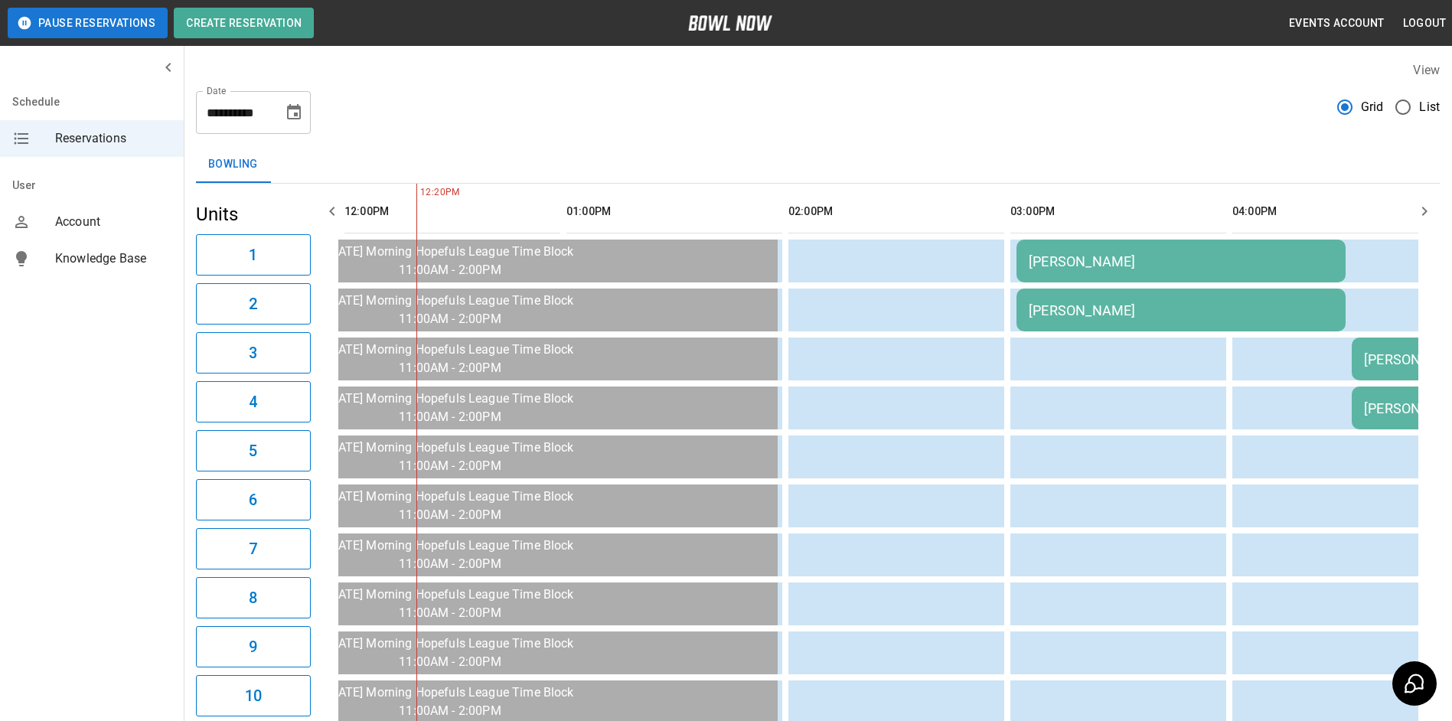
click at [1424, 212] on icon "button" at bounding box center [1424, 211] width 18 height 18
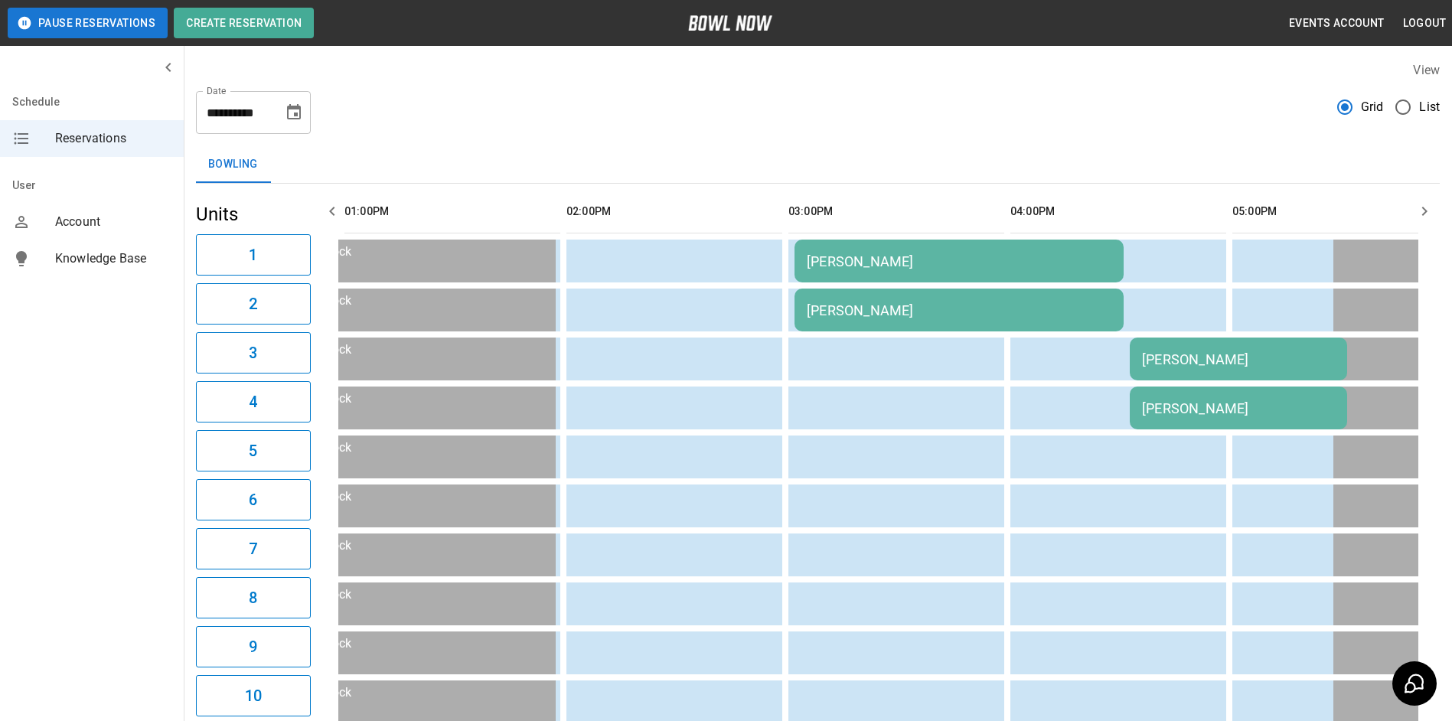
click at [1424, 210] on icon "button" at bounding box center [1424, 211] width 18 height 18
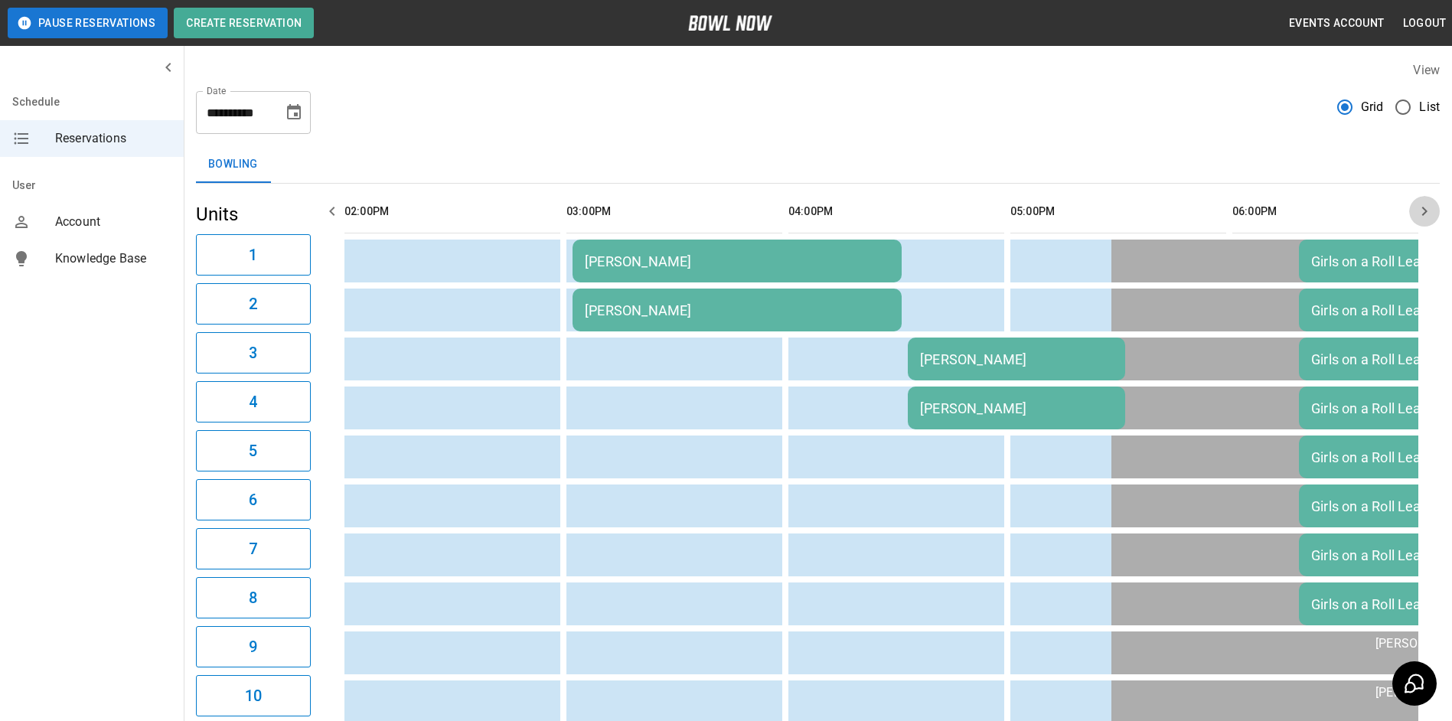
click at [1427, 210] on icon "button" at bounding box center [1424, 211] width 5 height 9
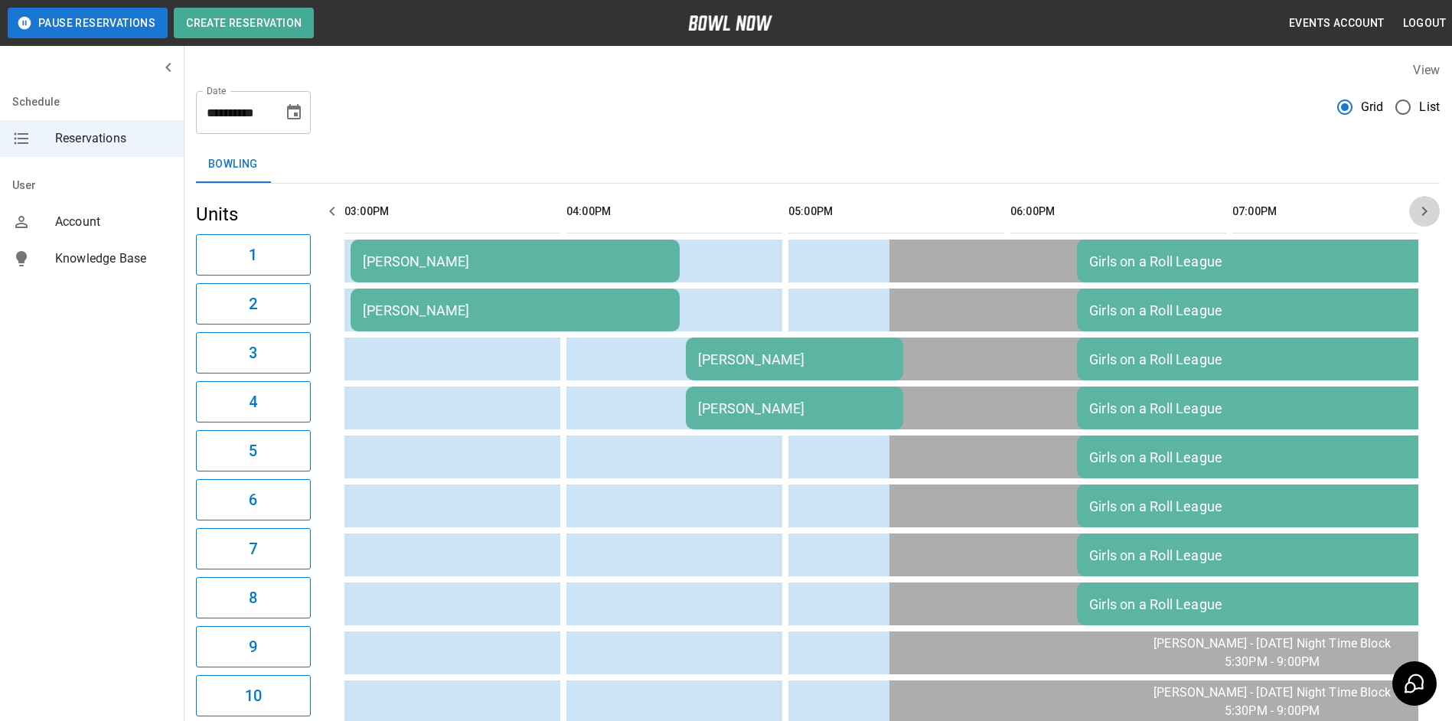
click at [1426, 210] on icon "button" at bounding box center [1424, 211] width 5 height 9
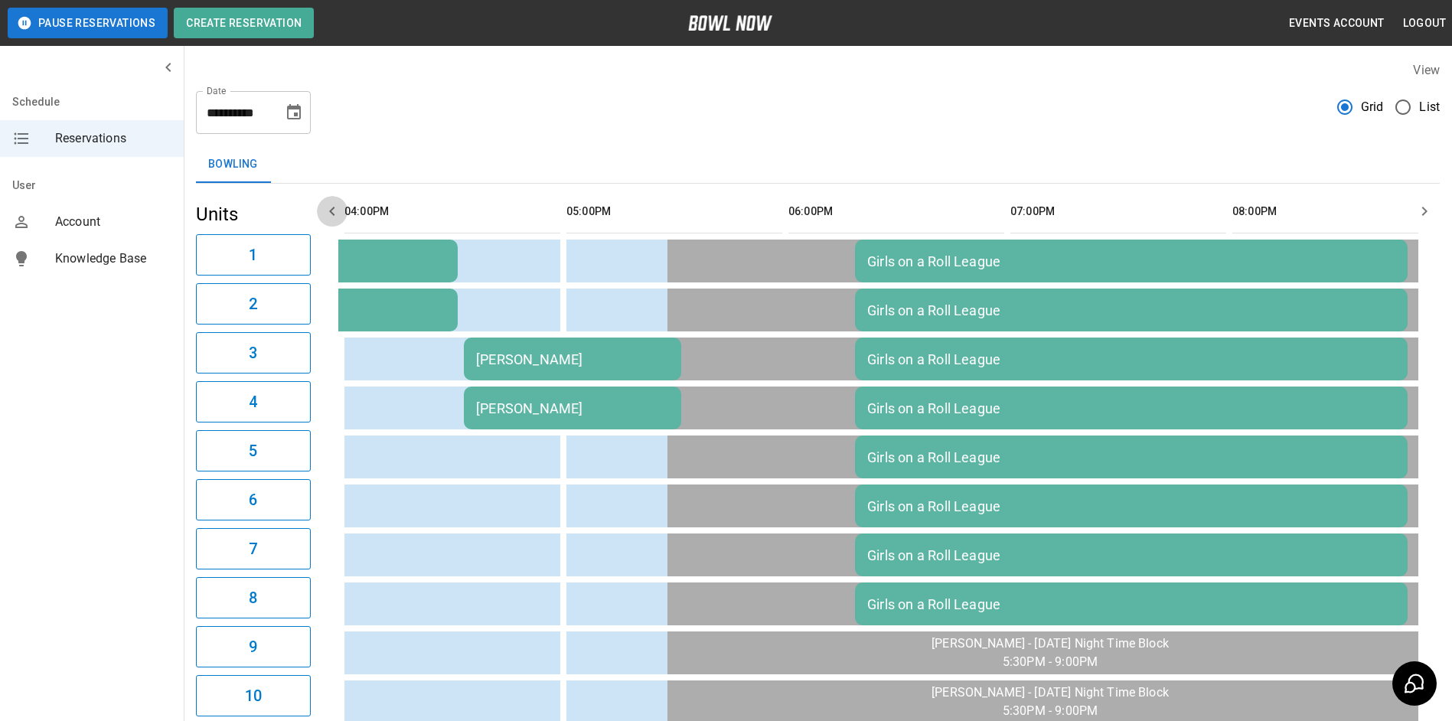
click at [328, 211] on icon "button" at bounding box center [332, 211] width 18 height 18
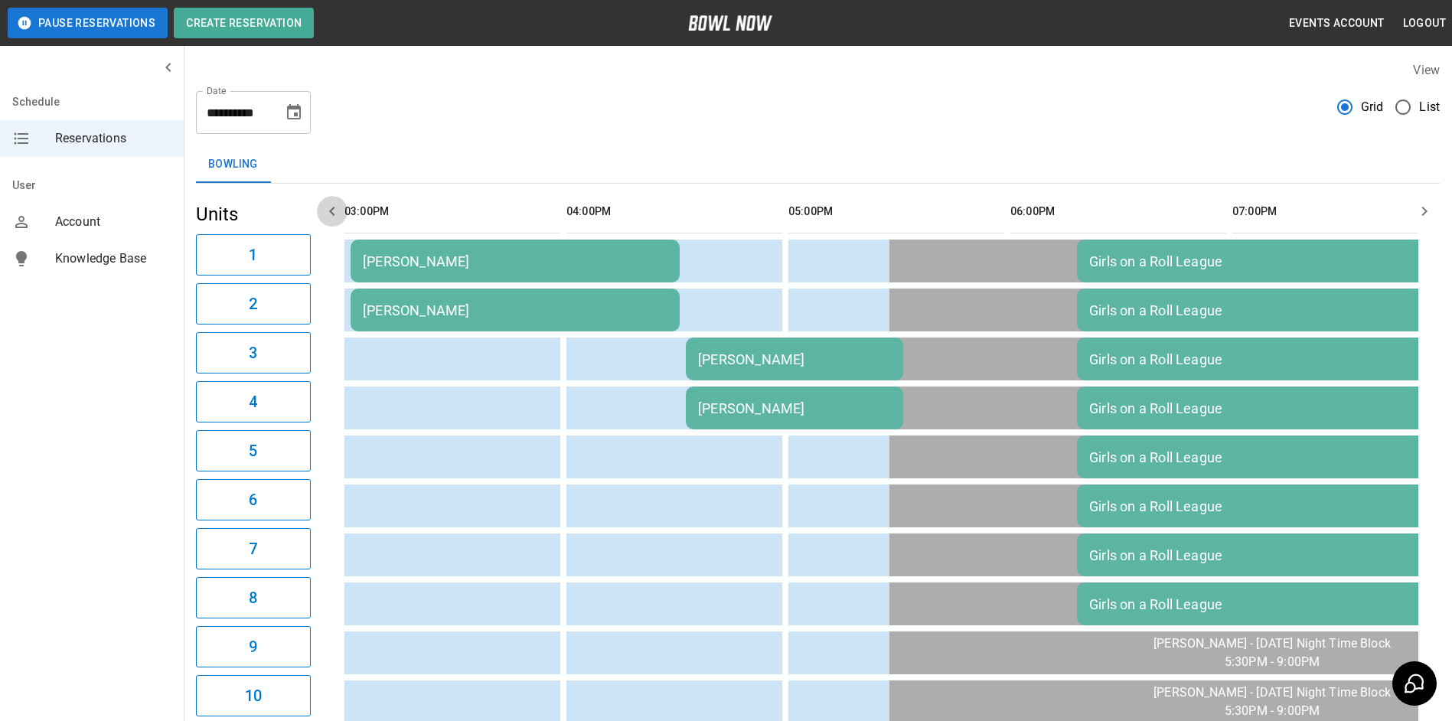
click at [328, 211] on icon "button" at bounding box center [332, 211] width 18 height 18
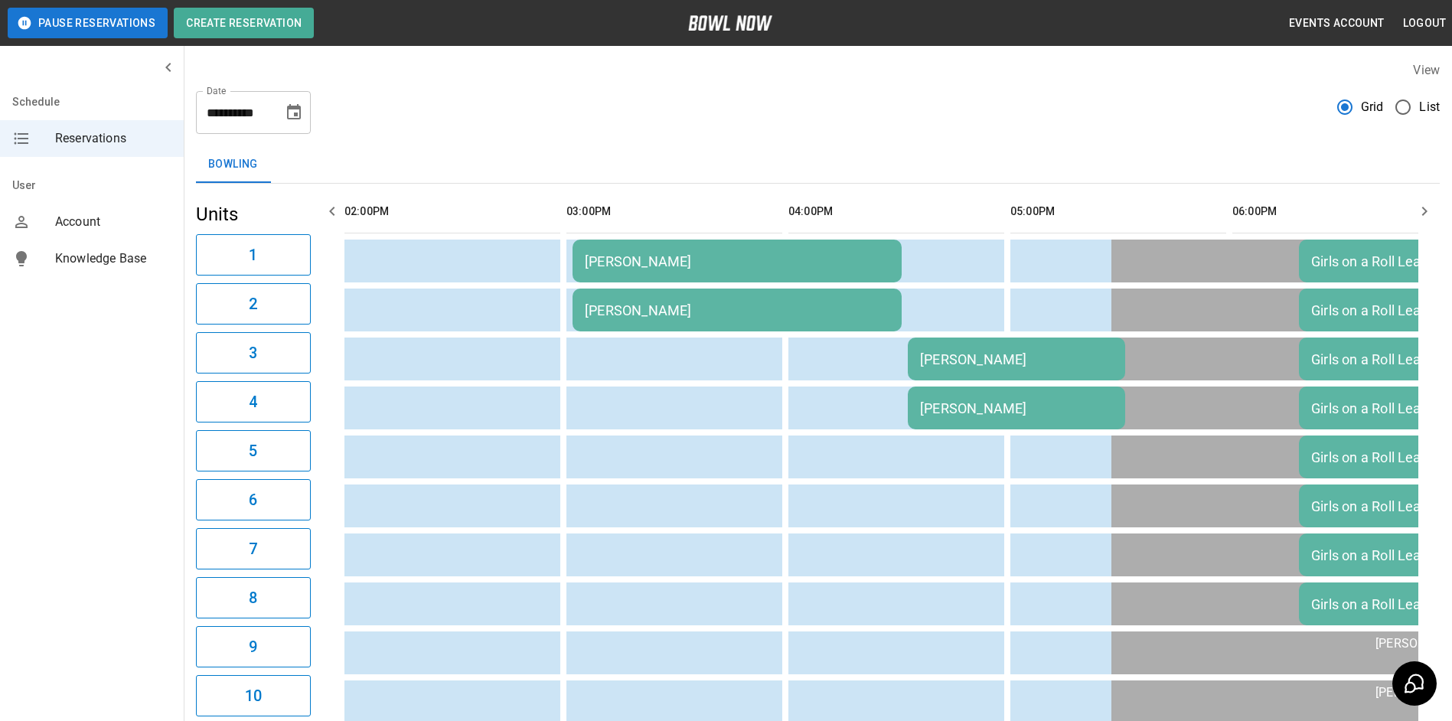
click at [328, 211] on icon "button" at bounding box center [332, 211] width 18 height 18
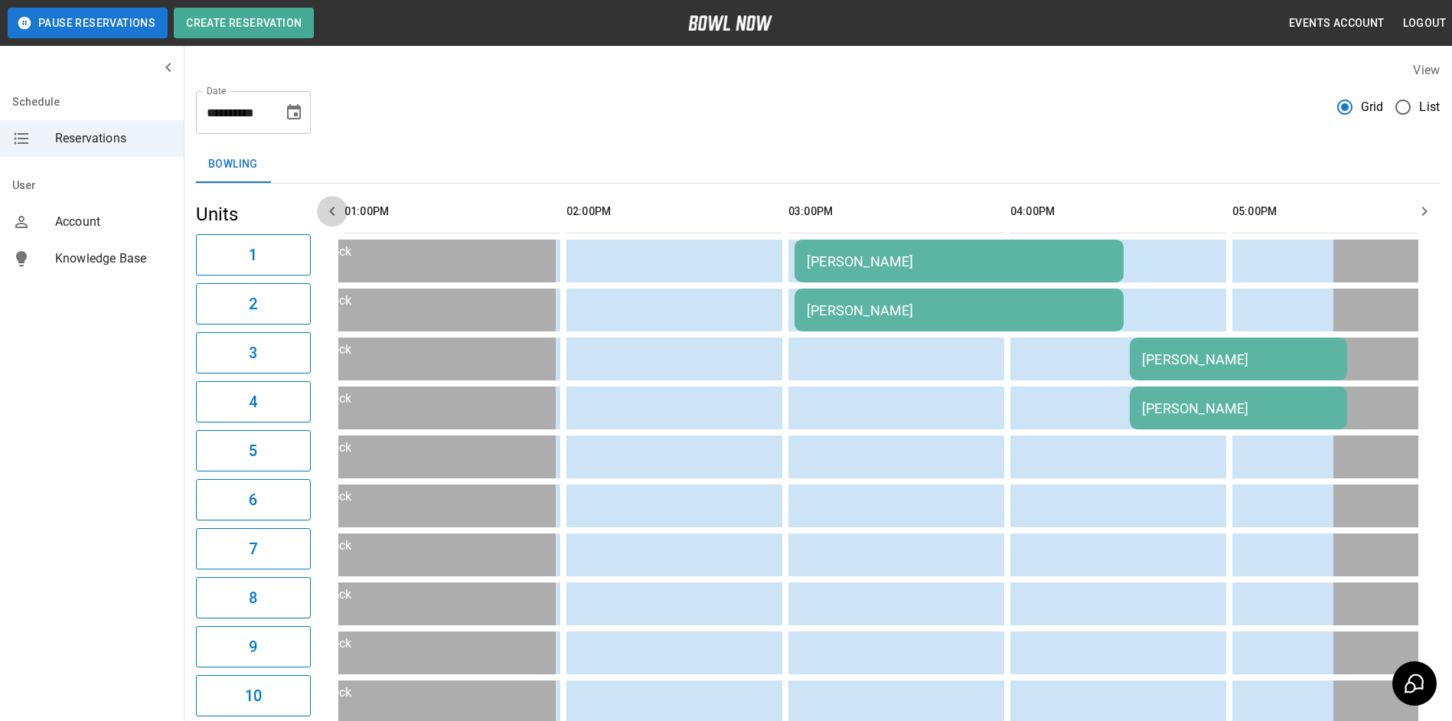
click at [328, 211] on icon "button" at bounding box center [332, 211] width 18 height 18
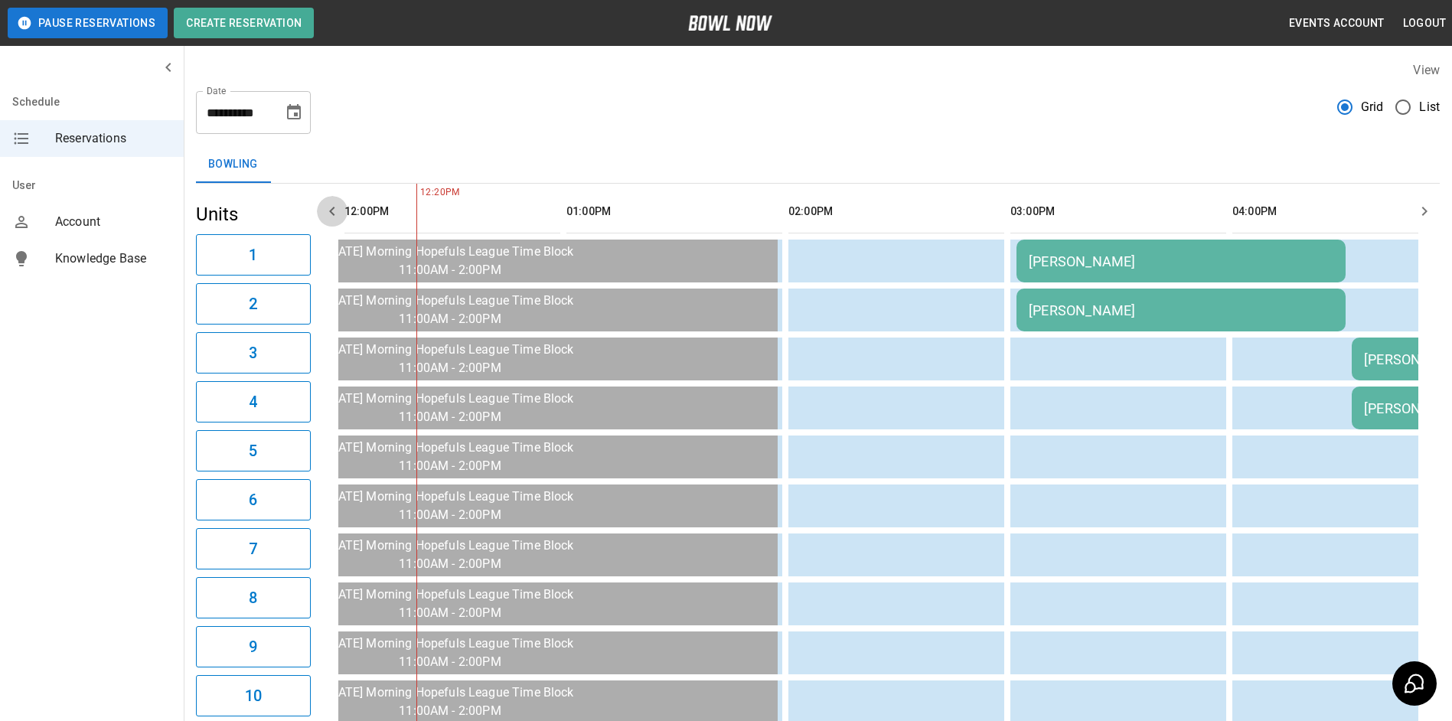
click at [328, 211] on icon "button" at bounding box center [332, 211] width 18 height 18
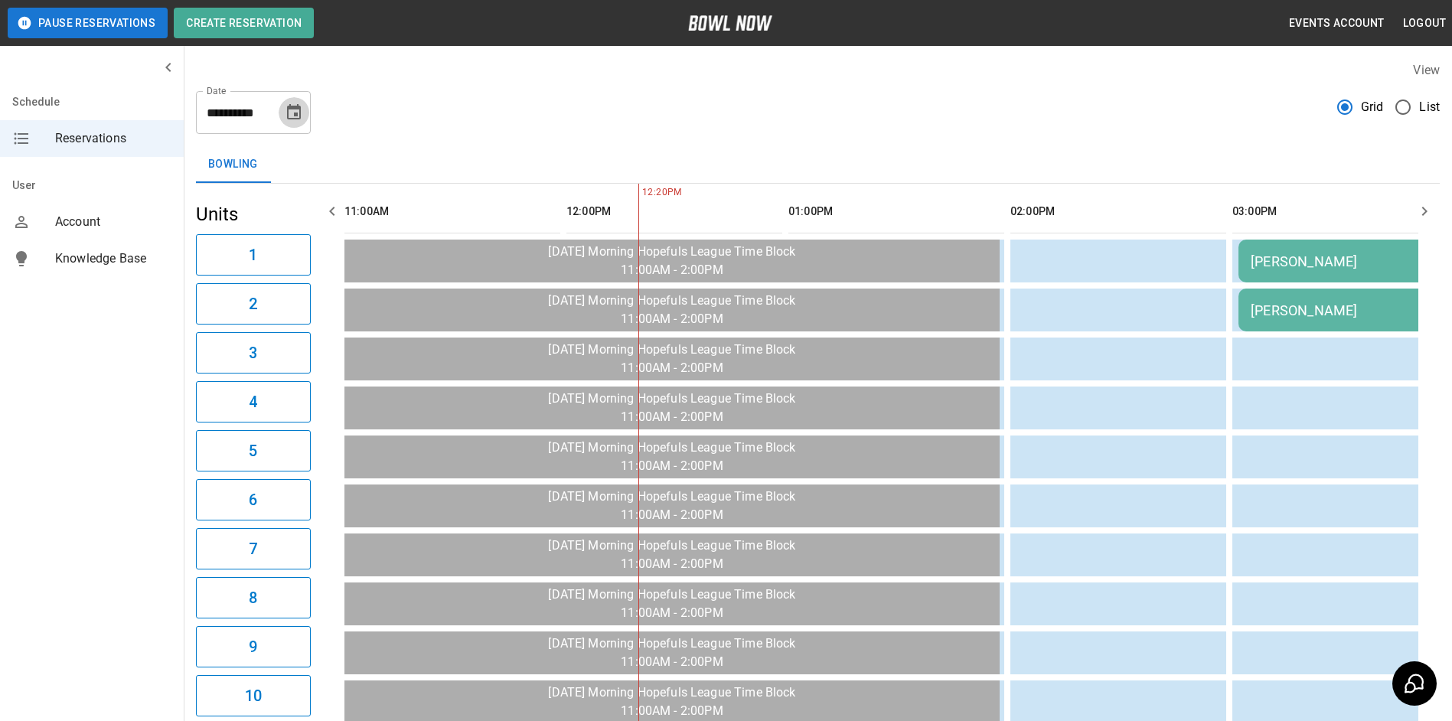
click at [296, 116] on icon "Choose date, selected date is Sep 22, 2025" at bounding box center [294, 111] width 14 height 15
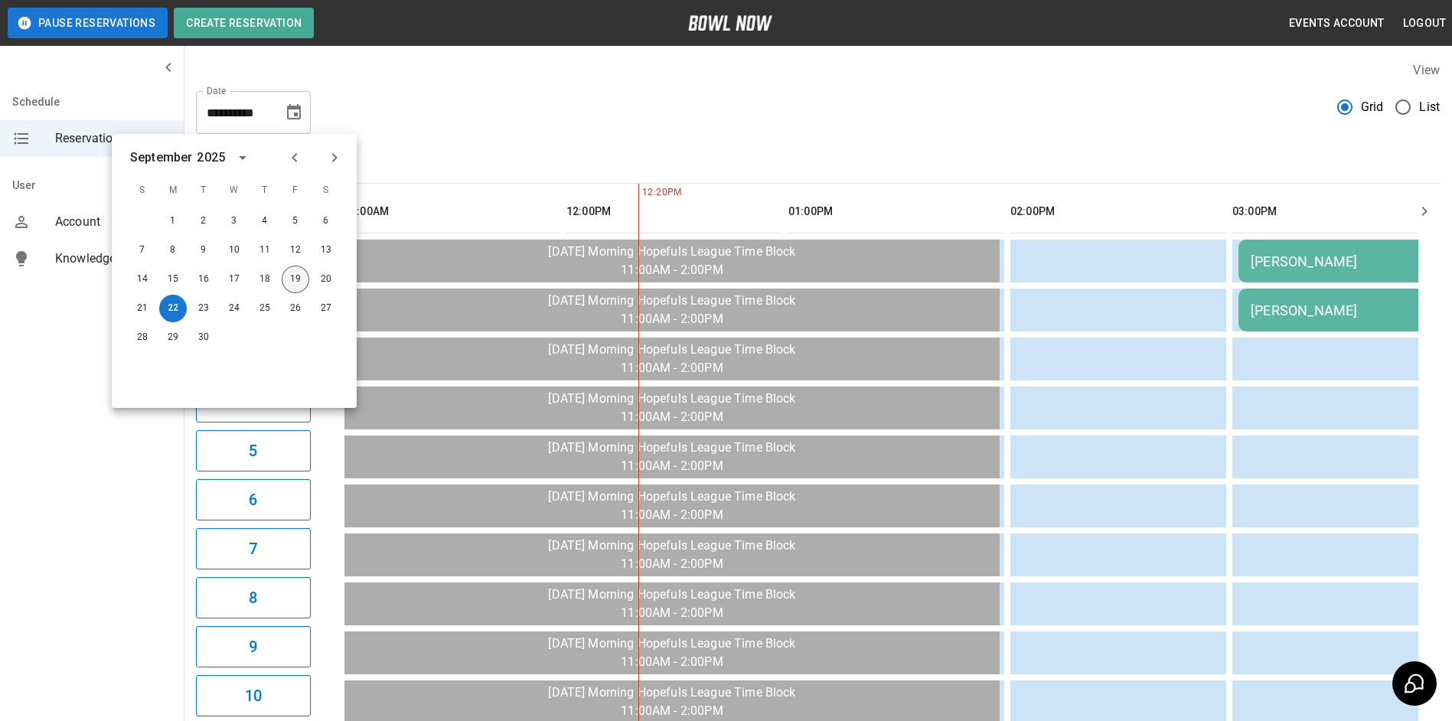
click at [299, 277] on button "19" at bounding box center [296, 280] width 28 height 28
type input "**********"
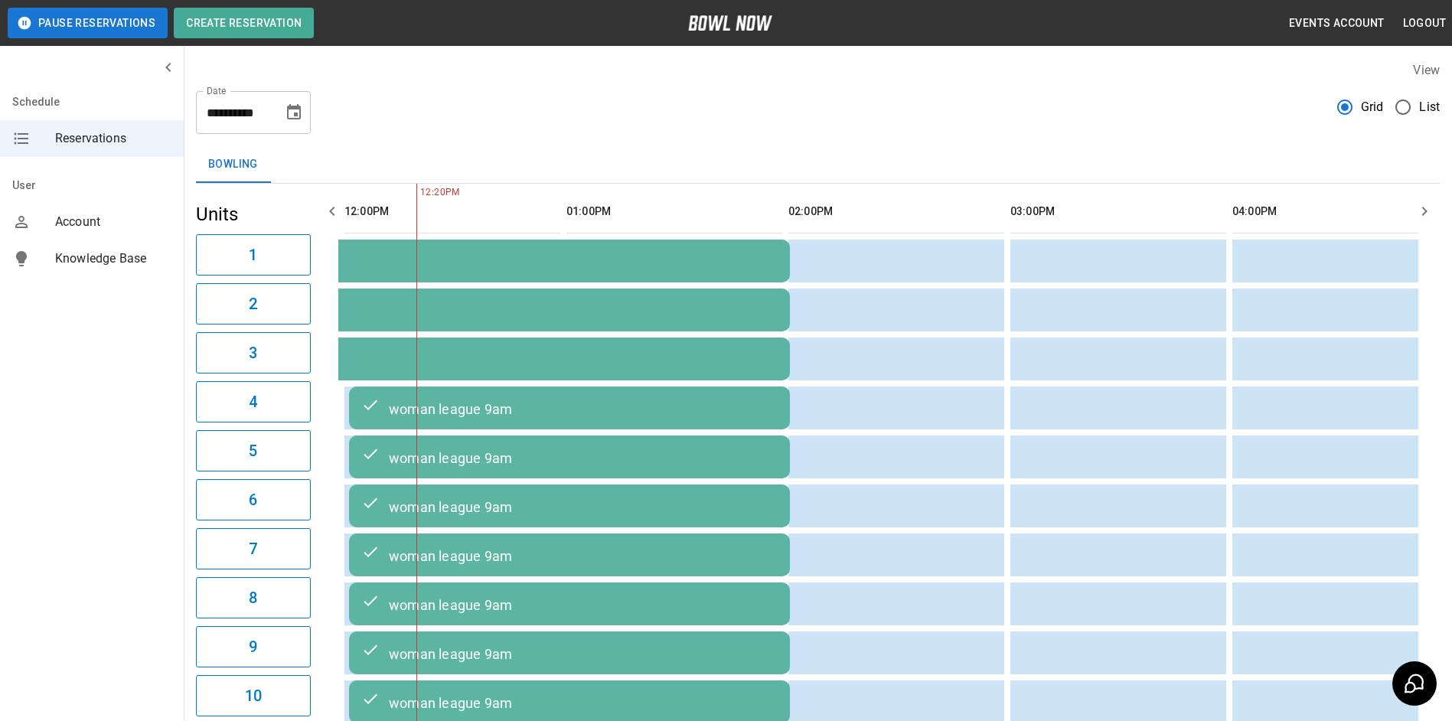
click at [1424, 208] on icon "button" at bounding box center [1424, 211] width 5 height 9
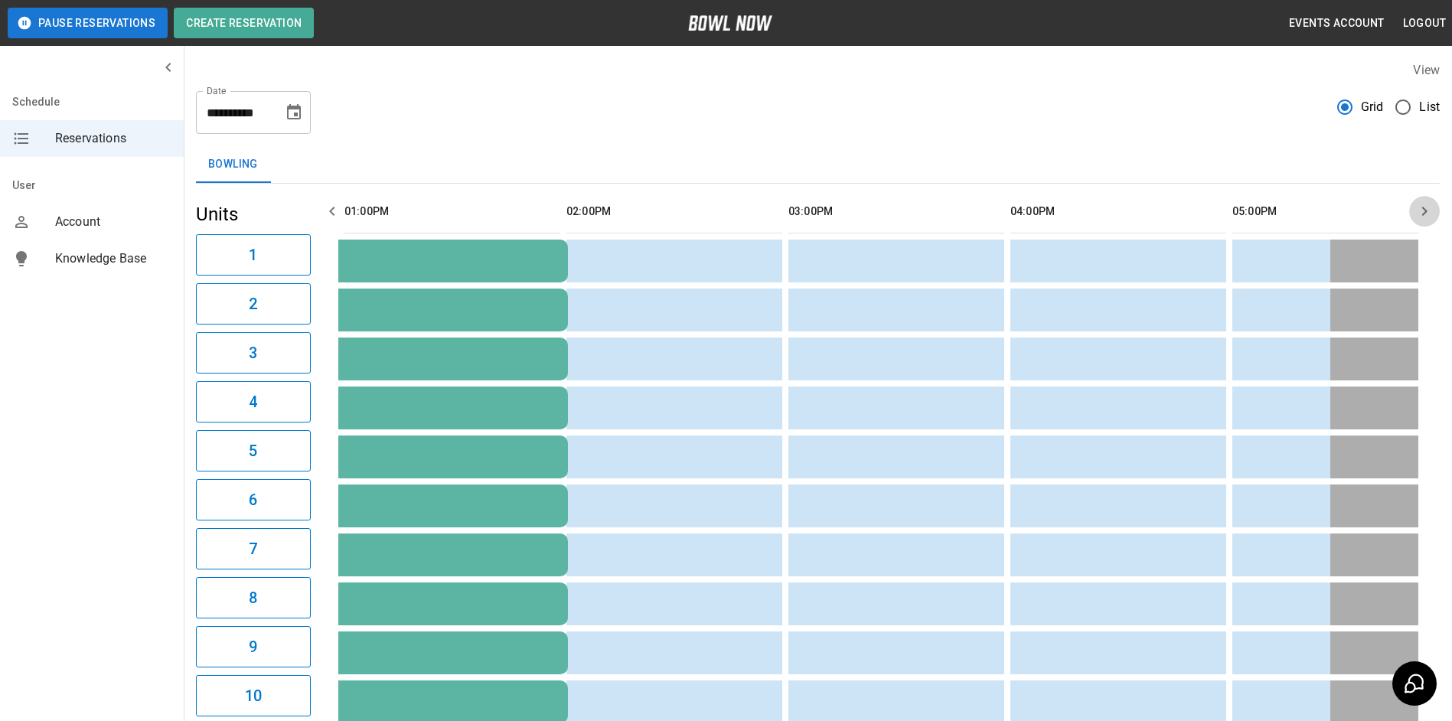
click at [1423, 207] on icon "button" at bounding box center [1424, 211] width 5 height 9
